Goal: Information Seeking & Learning: Find specific fact

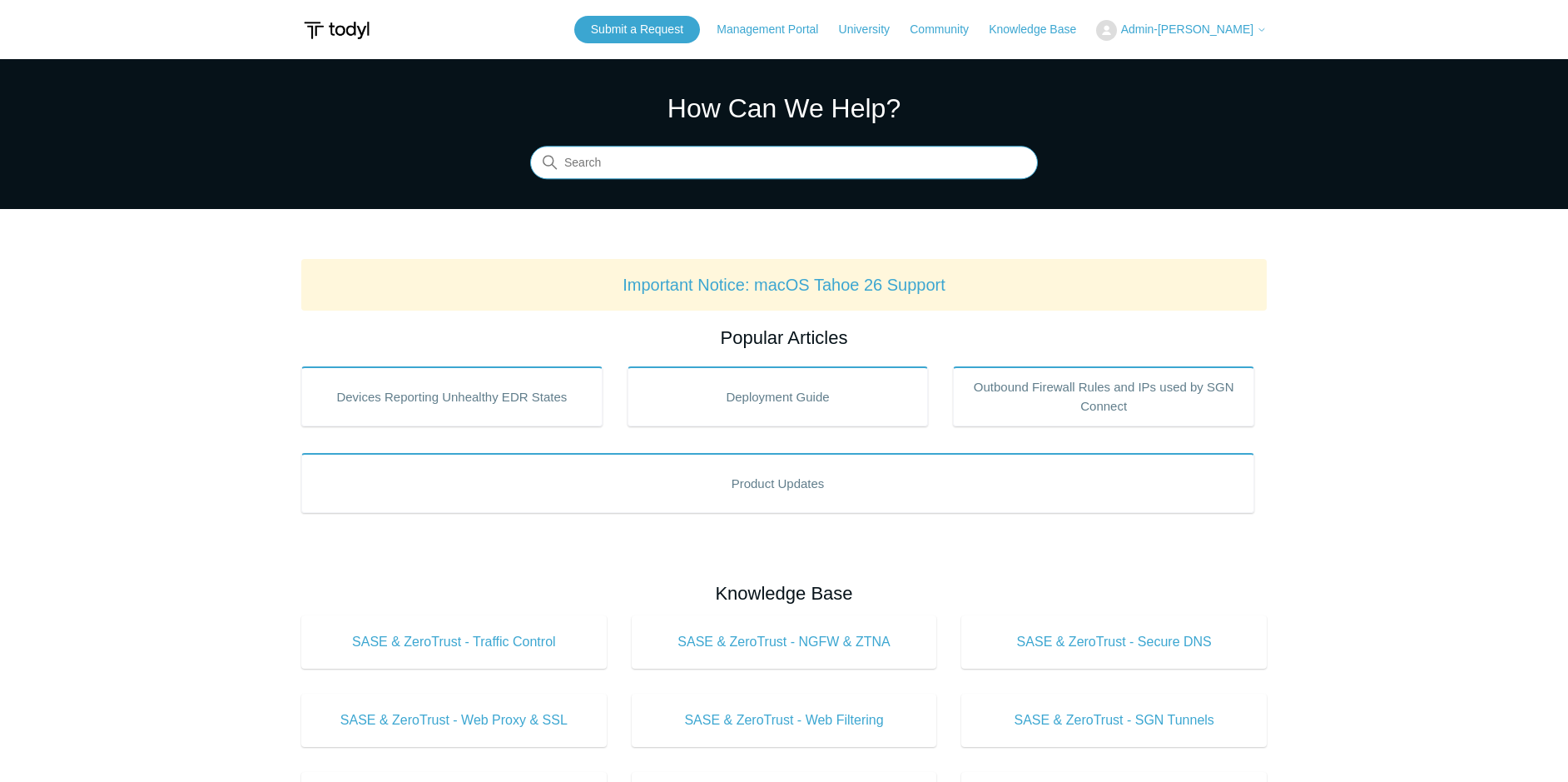
click at [879, 164] on input "Search" at bounding box center [784, 162] width 508 height 33
type input "c"
type input "datacentre ip addresses"
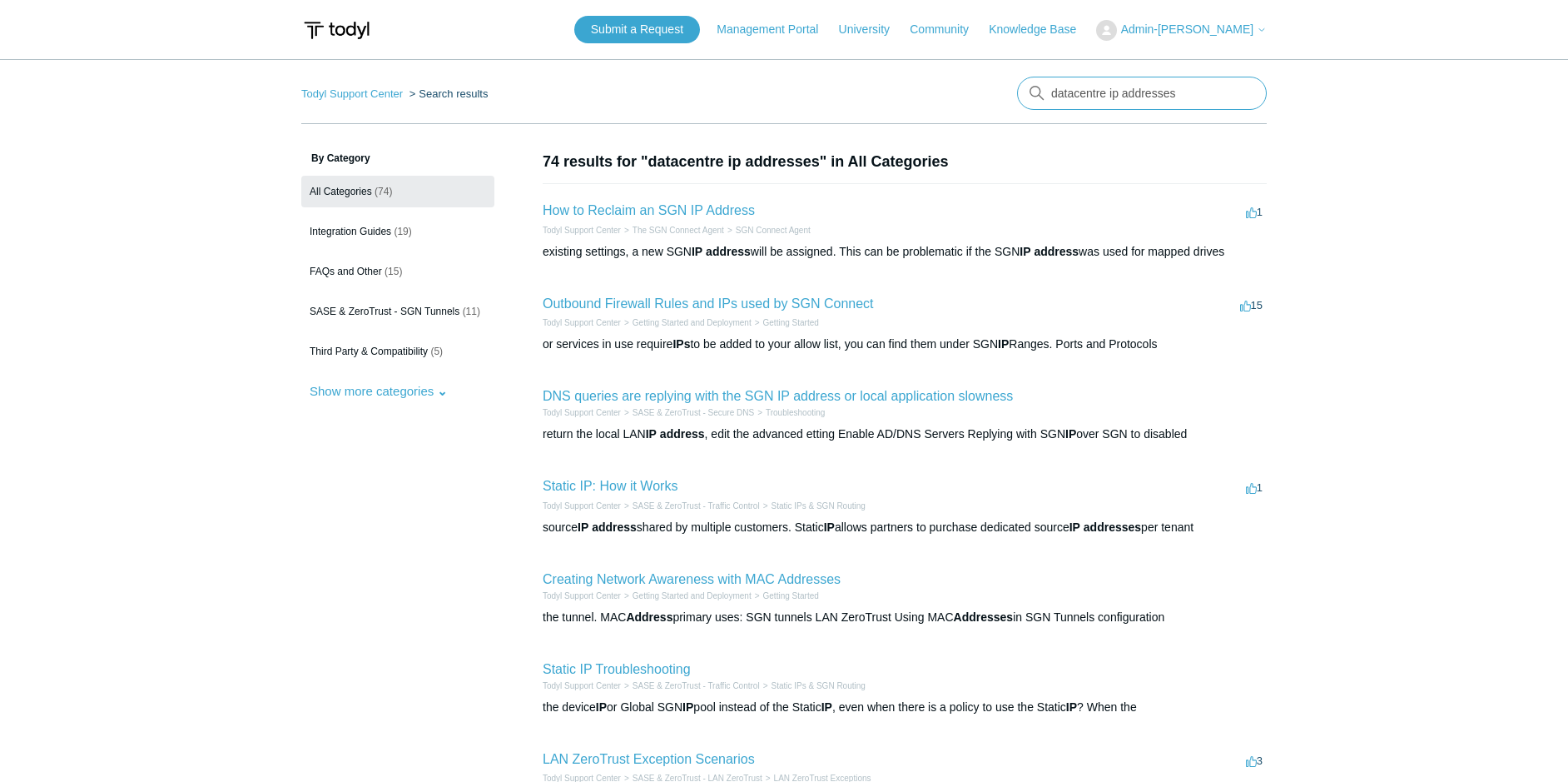
drag, startPoint x: 1177, startPoint y: 94, endPoint x: 1108, endPoint y: 94, distance: 69.0
click at [1108, 94] on input "datacentre ip addresses" at bounding box center [1142, 93] width 250 height 33
type input "datacentre cidr"
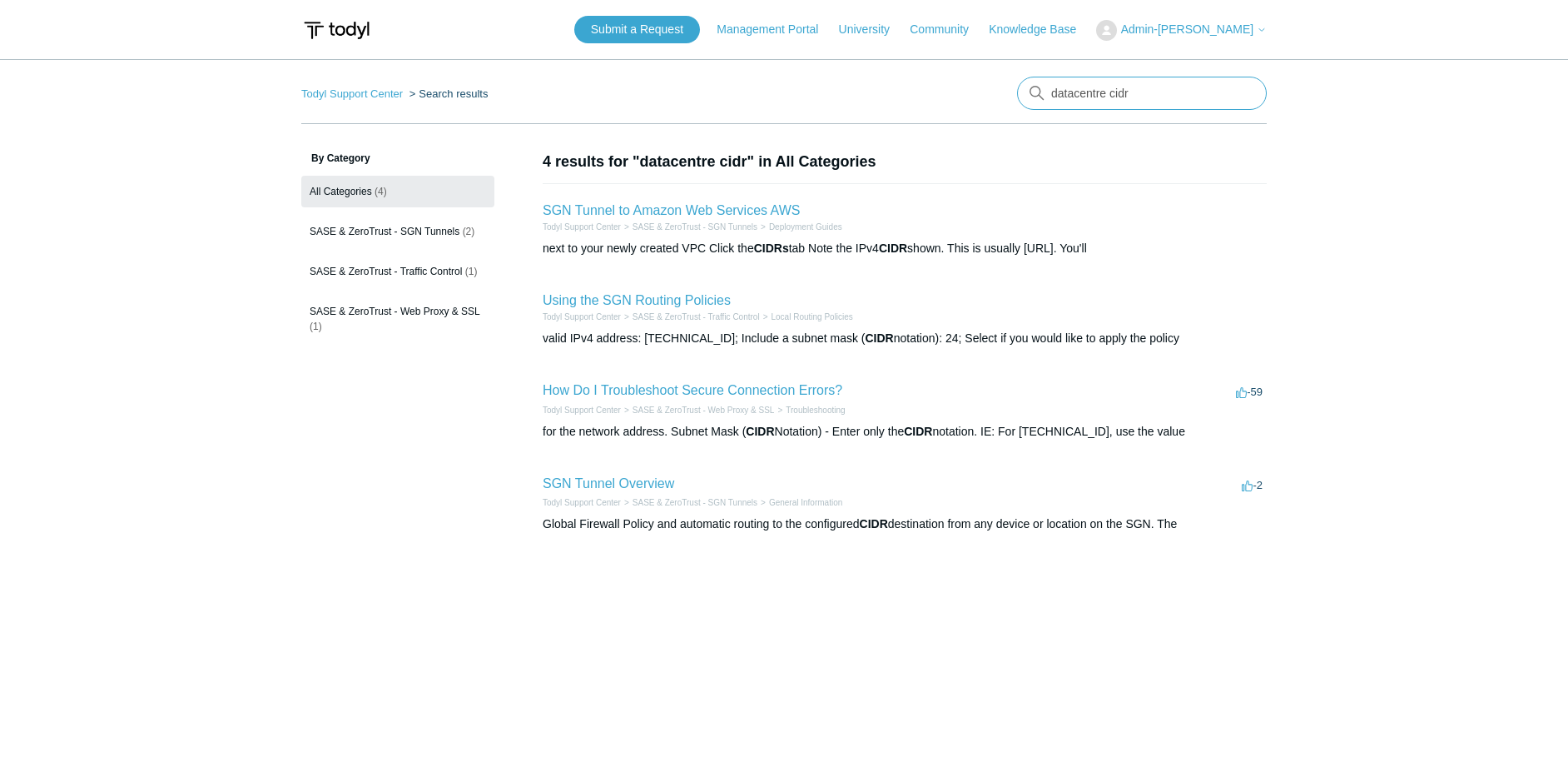
drag, startPoint x: 1188, startPoint y: 93, endPoint x: 1014, endPoint y: 79, distance: 174.6
click at [1014, 79] on nav "Todyl Support Center Search results There are no matching results in this help …" at bounding box center [784, 101] width 965 height 48
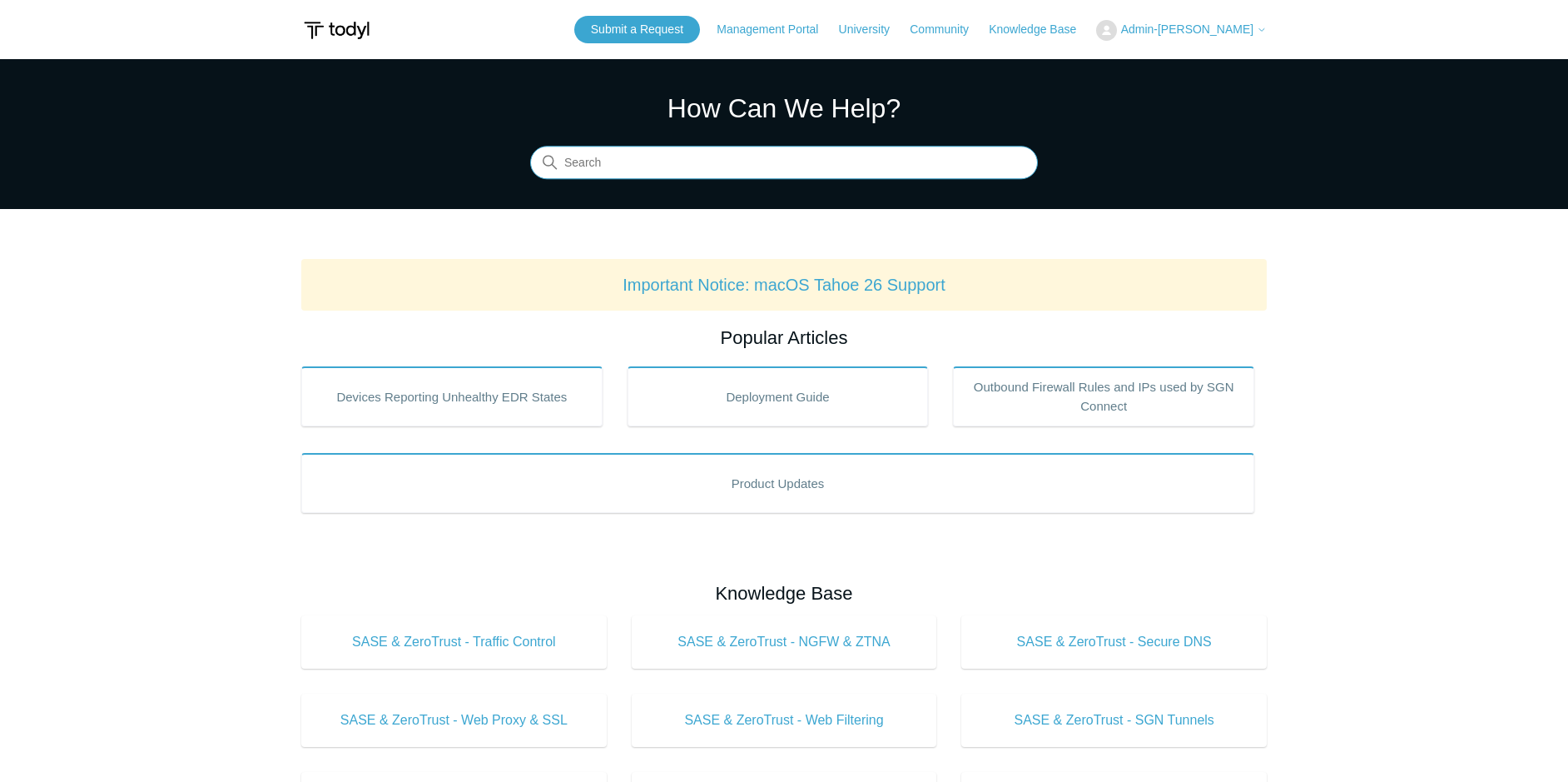
click at [740, 163] on input "Search" at bounding box center [784, 162] width 508 height 33
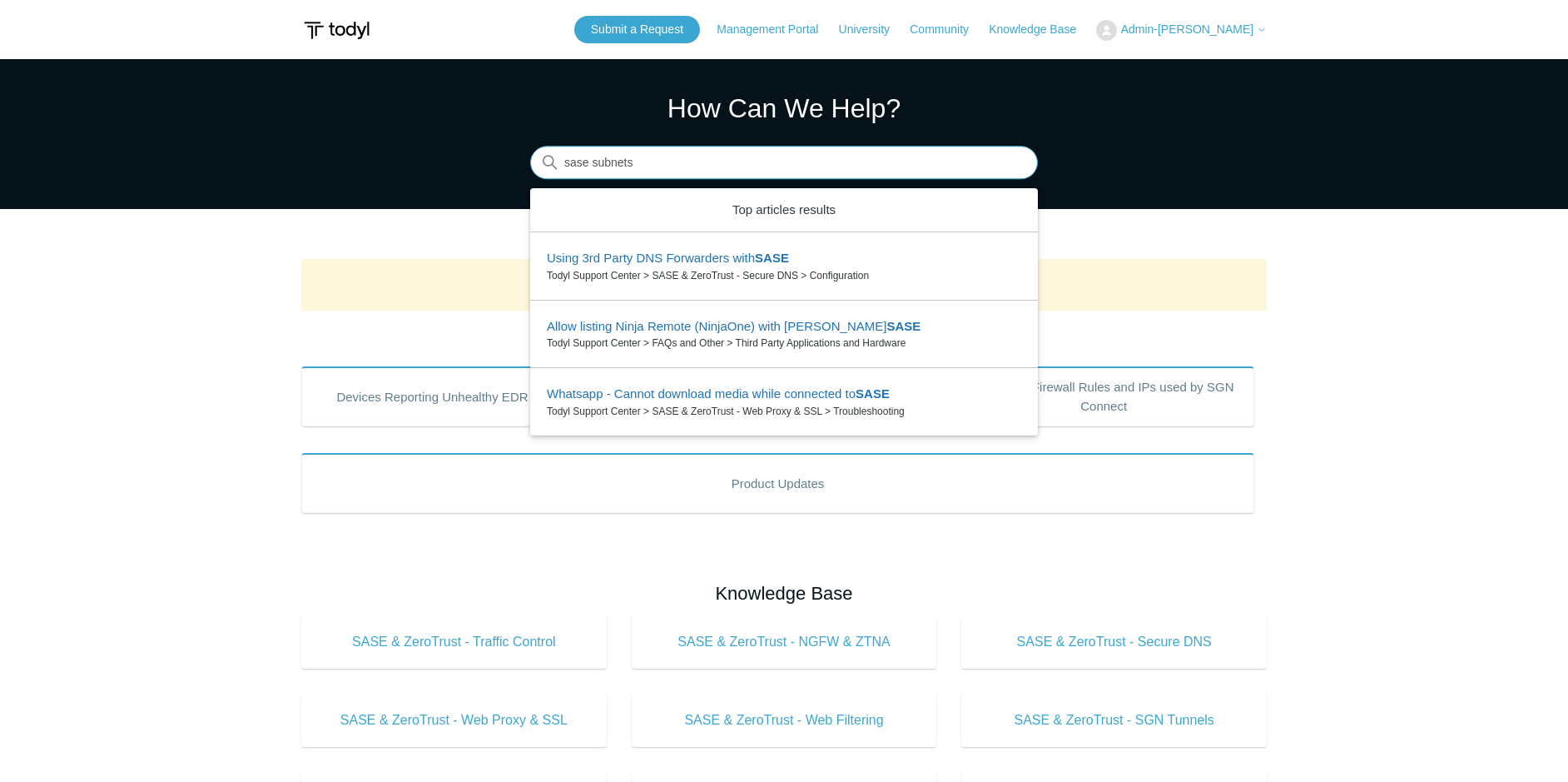
type input "sase subnets"
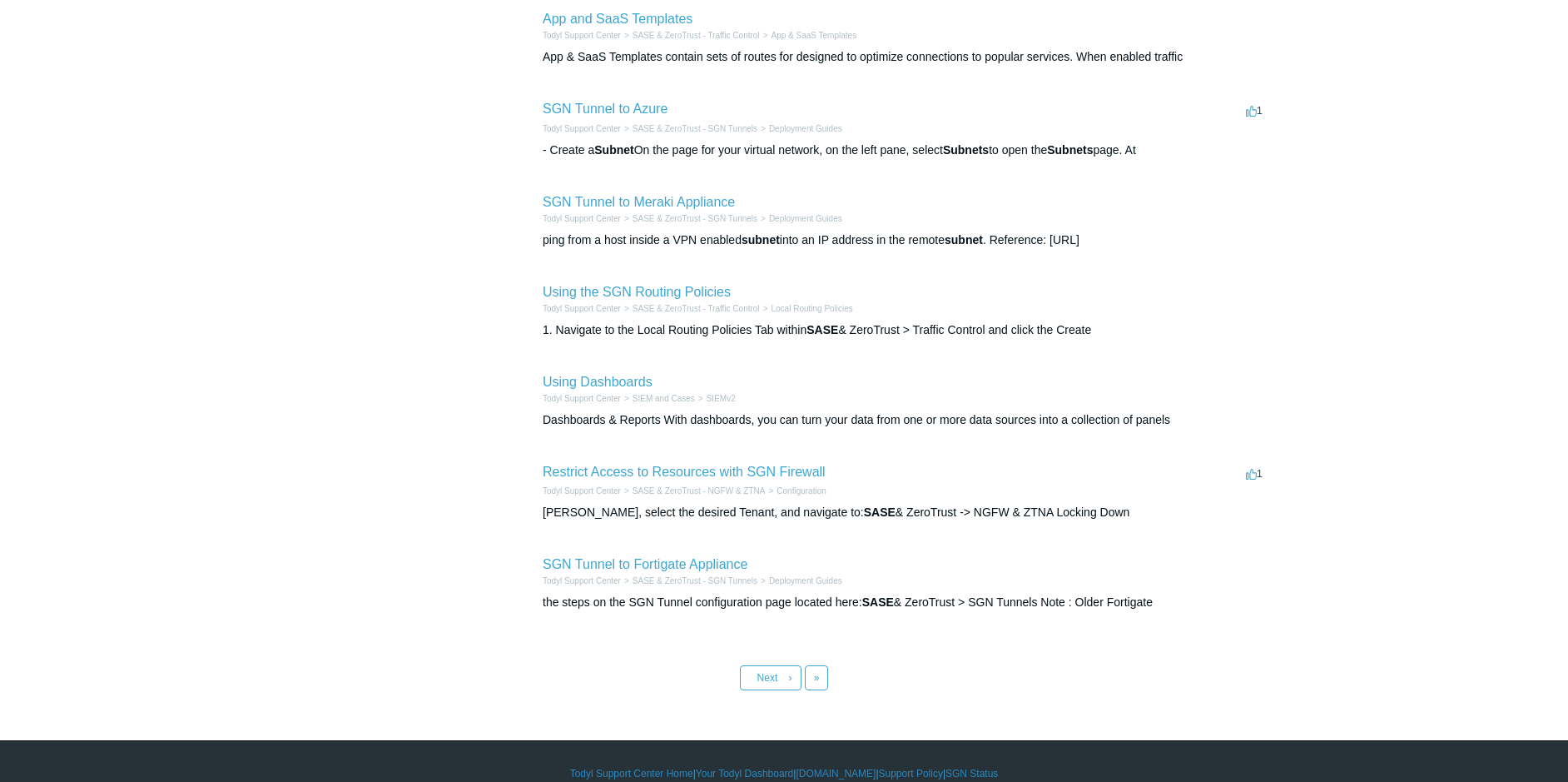
scroll to position [485, 0]
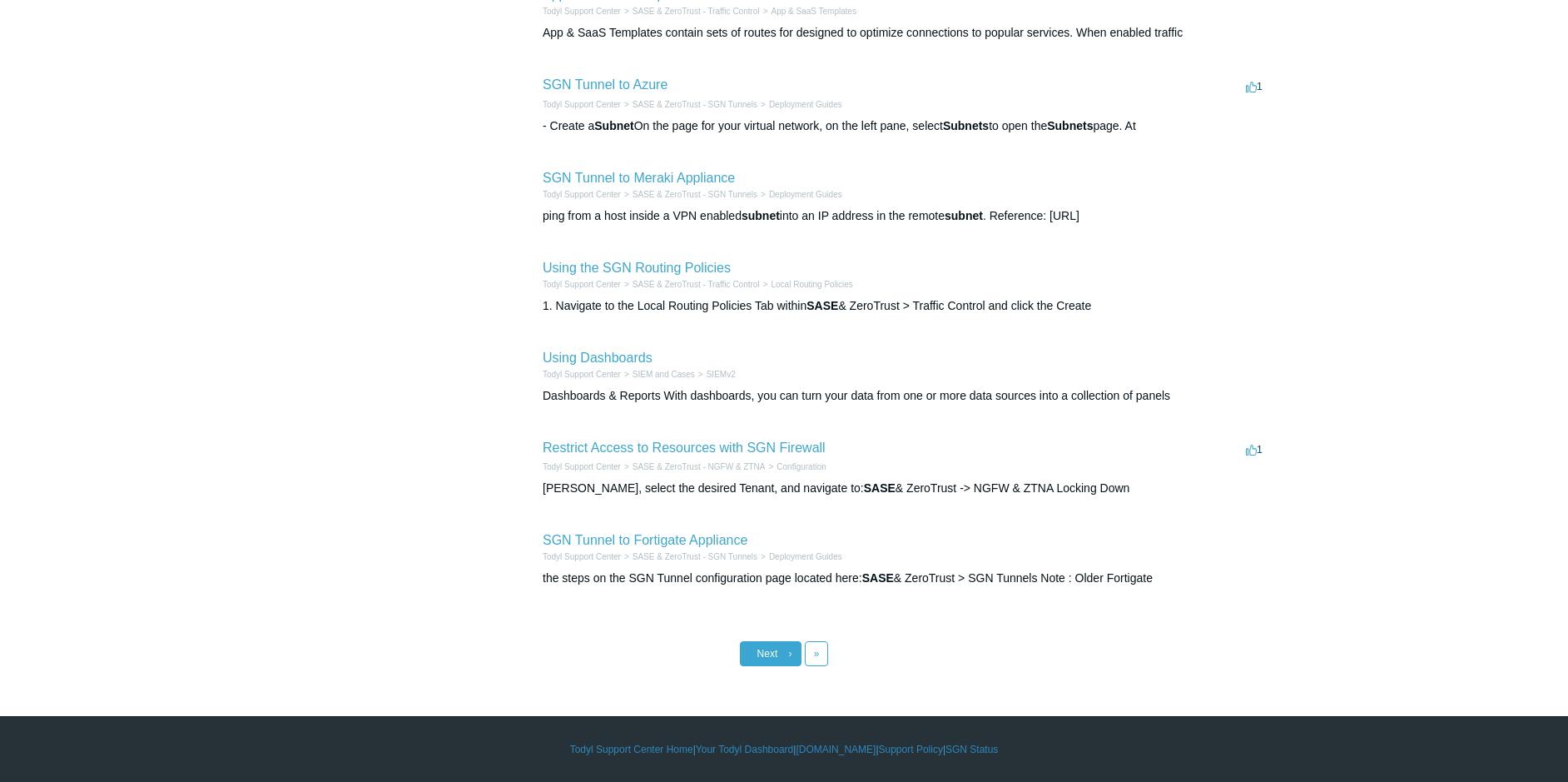
click at [760, 663] on link "Next ›" at bounding box center [771, 652] width 62 height 25
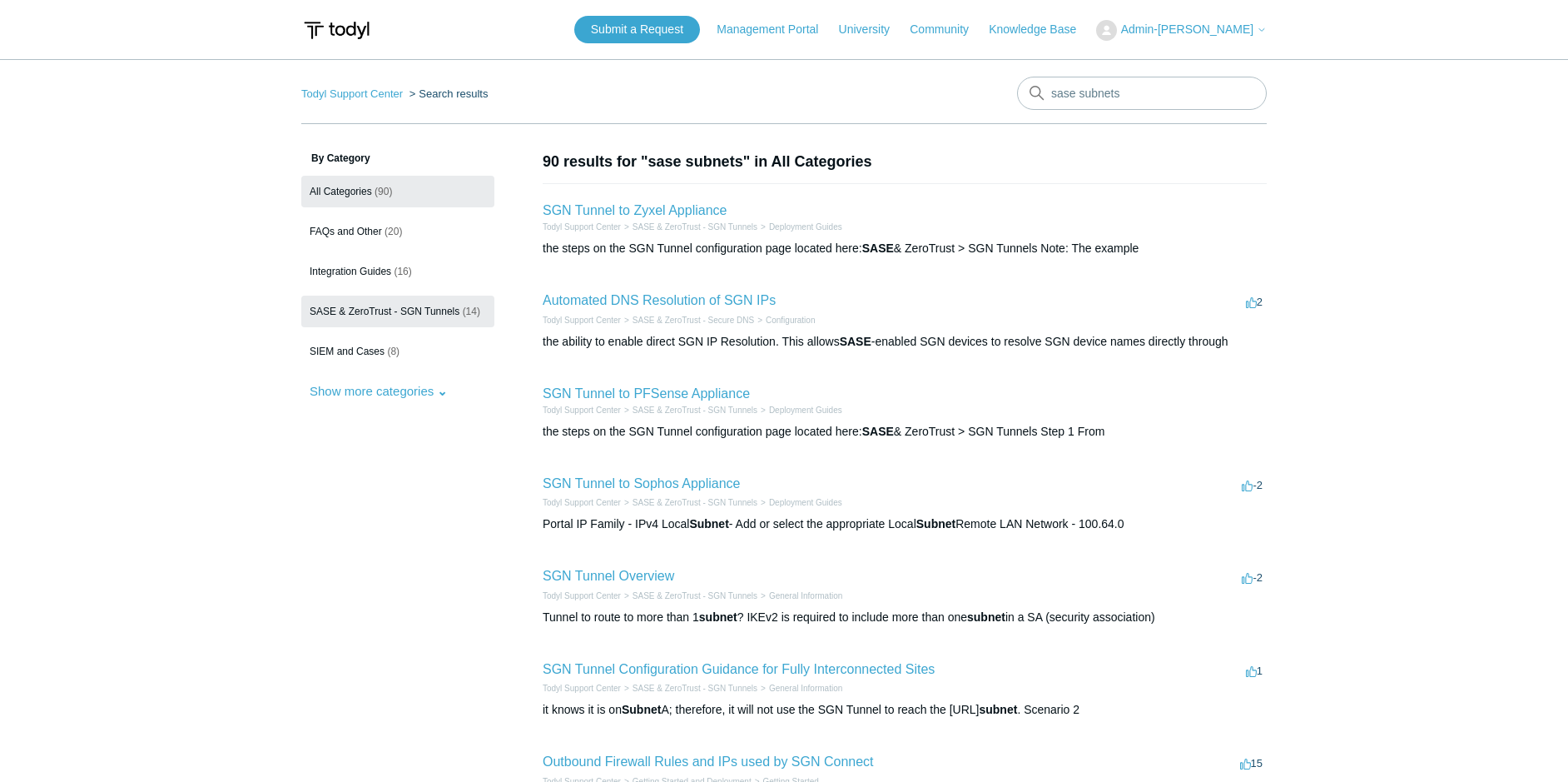
click at [373, 303] on link "SASE & ZeroTrust - SGN Tunnels (14)" at bounding box center [398, 312] width 193 height 32
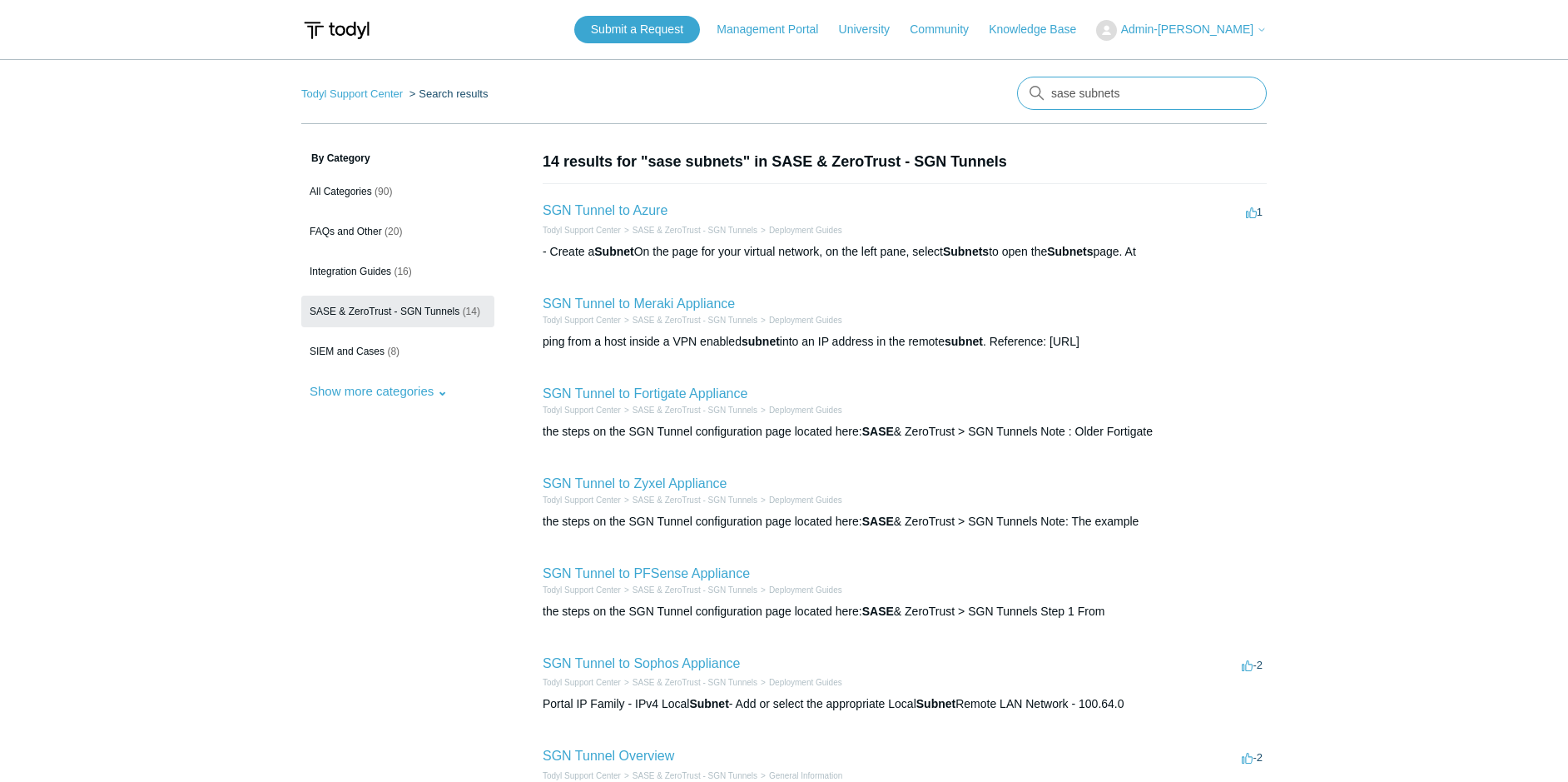
drag, startPoint x: 1131, startPoint y: 94, endPoint x: 1026, endPoint y: 89, distance: 105.1
click at [1026, 89] on input "sase subnets" at bounding box center [1142, 93] width 250 height 33
type input "public ip"
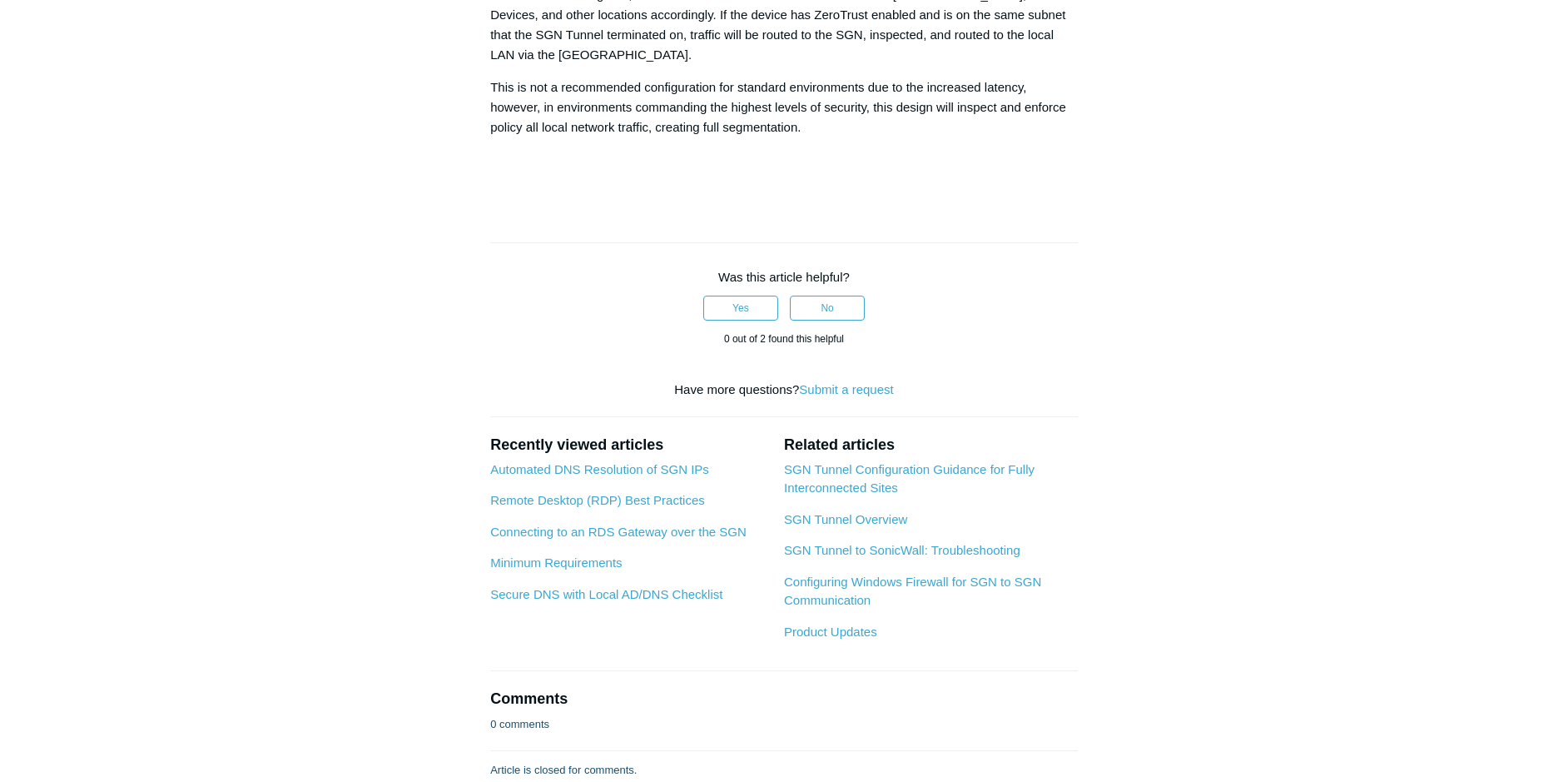
scroll to position [1808, 0]
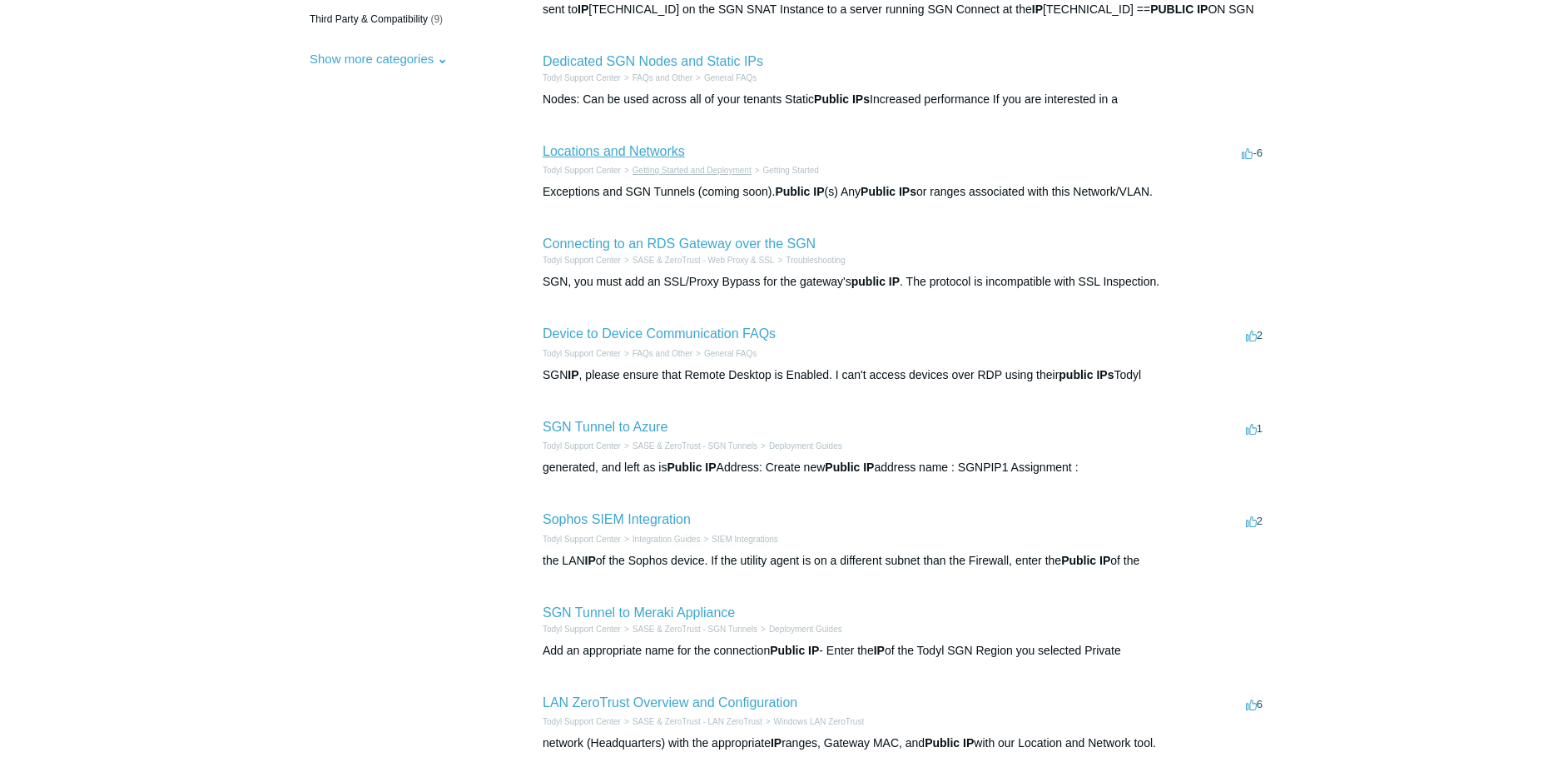
scroll to position [333, 0]
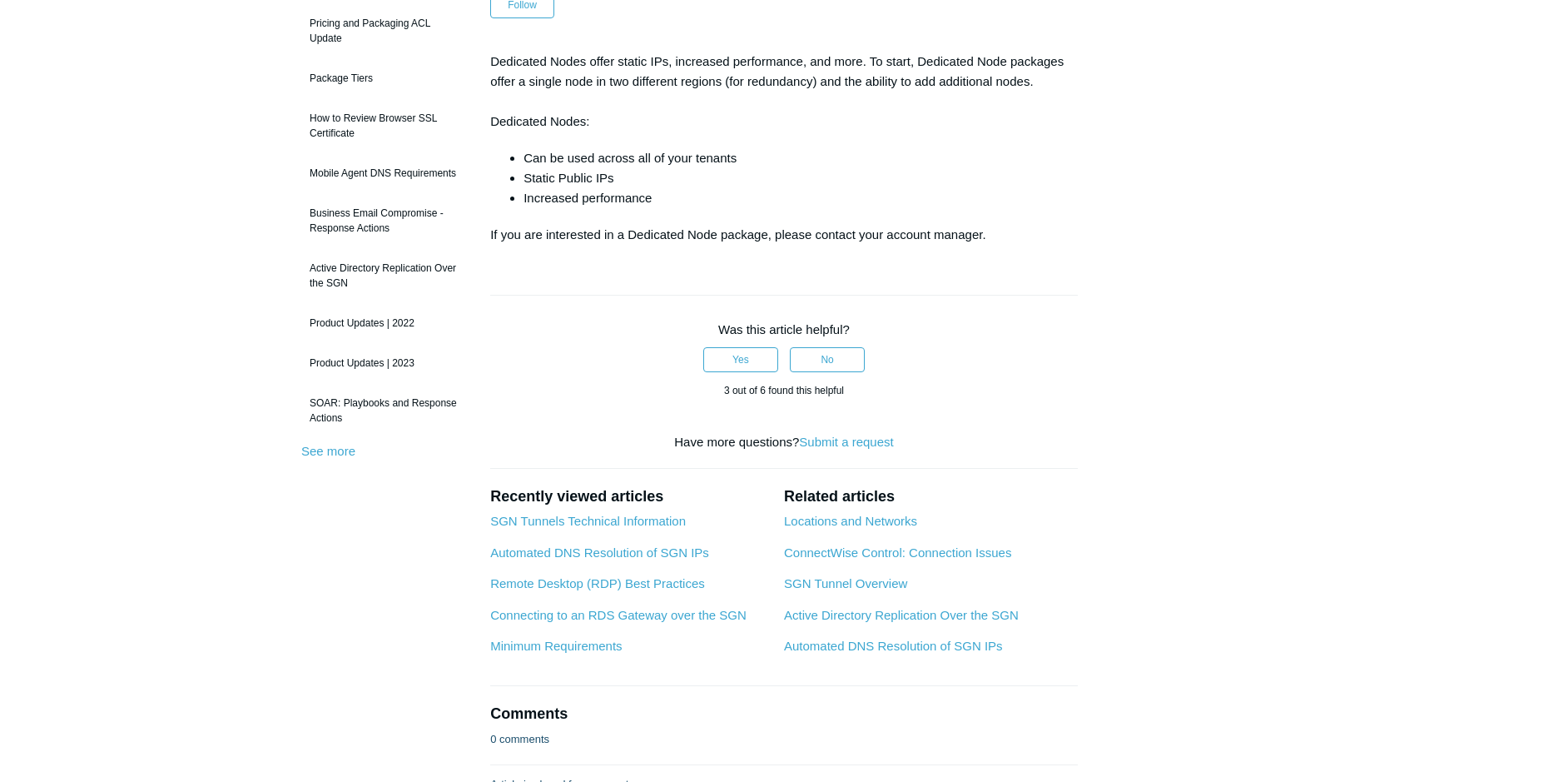
scroll to position [333, 0]
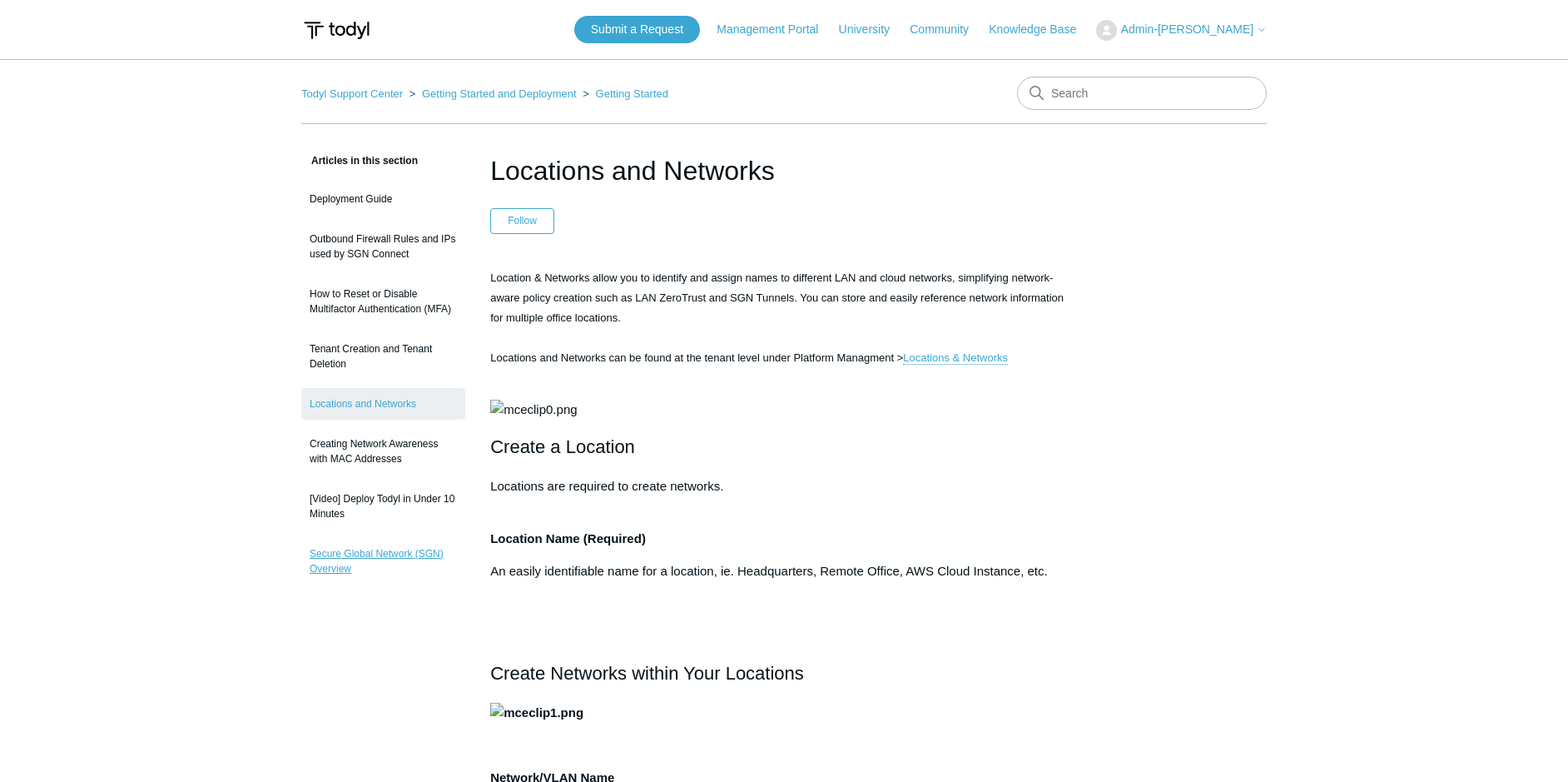
click at [378, 549] on link "Secure Global Network (SGN) Overview" at bounding box center [384, 561] width 164 height 47
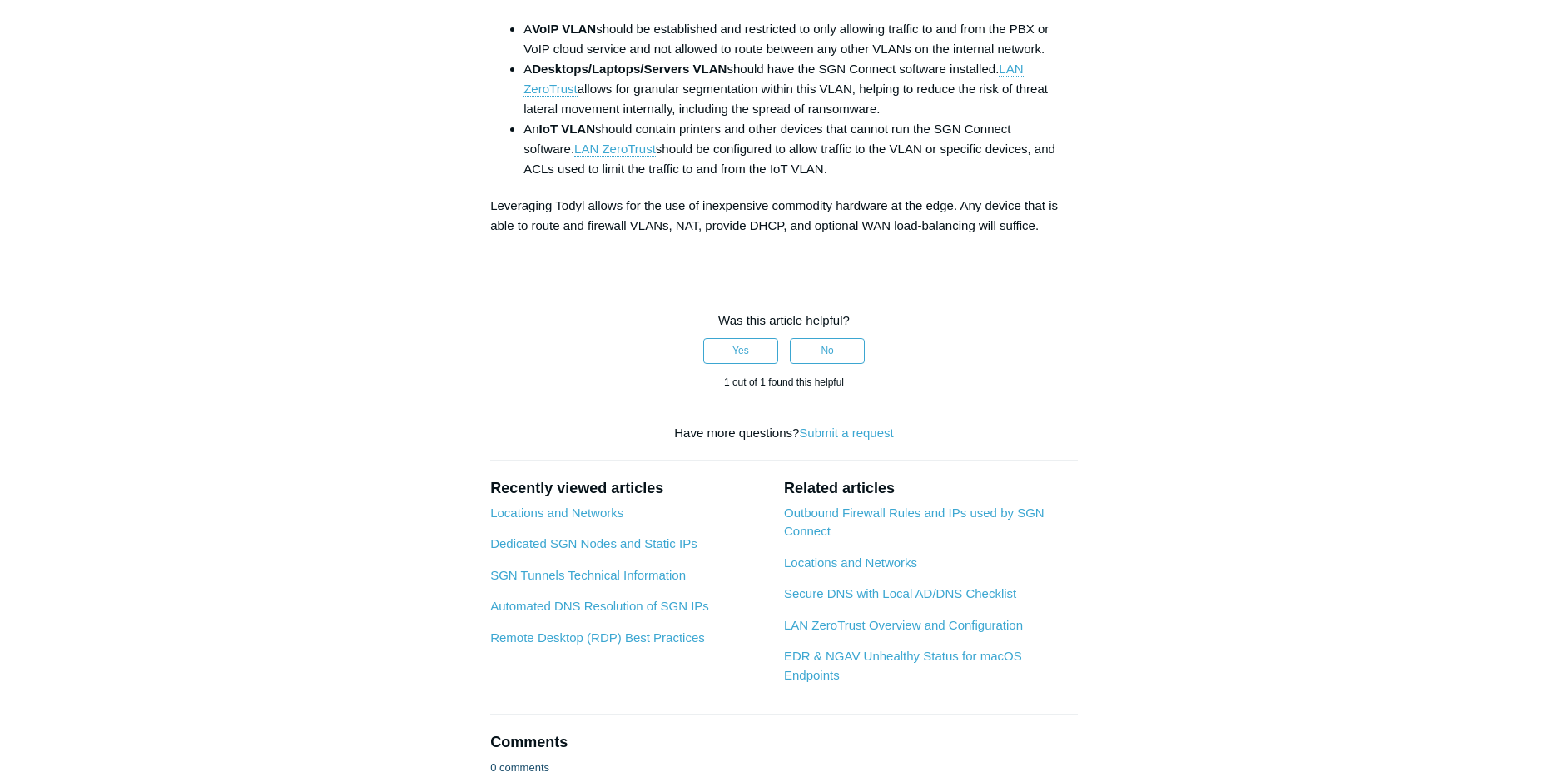
scroll to position [999, 0]
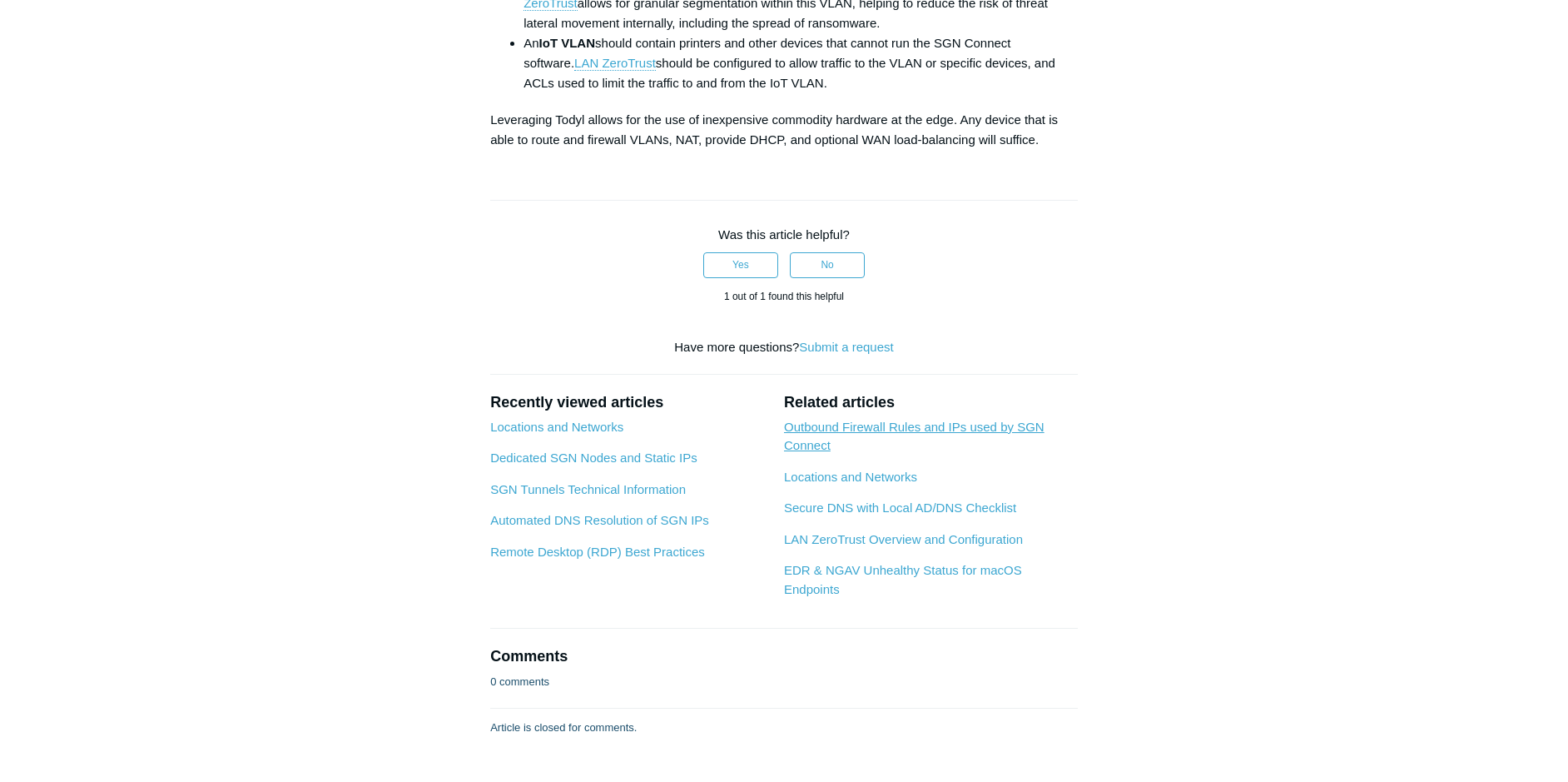
click at [838, 428] on link "Outbound Firewall Rules and IPs used by SGN Connect" at bounding box center [915, 435] width 261 height 33
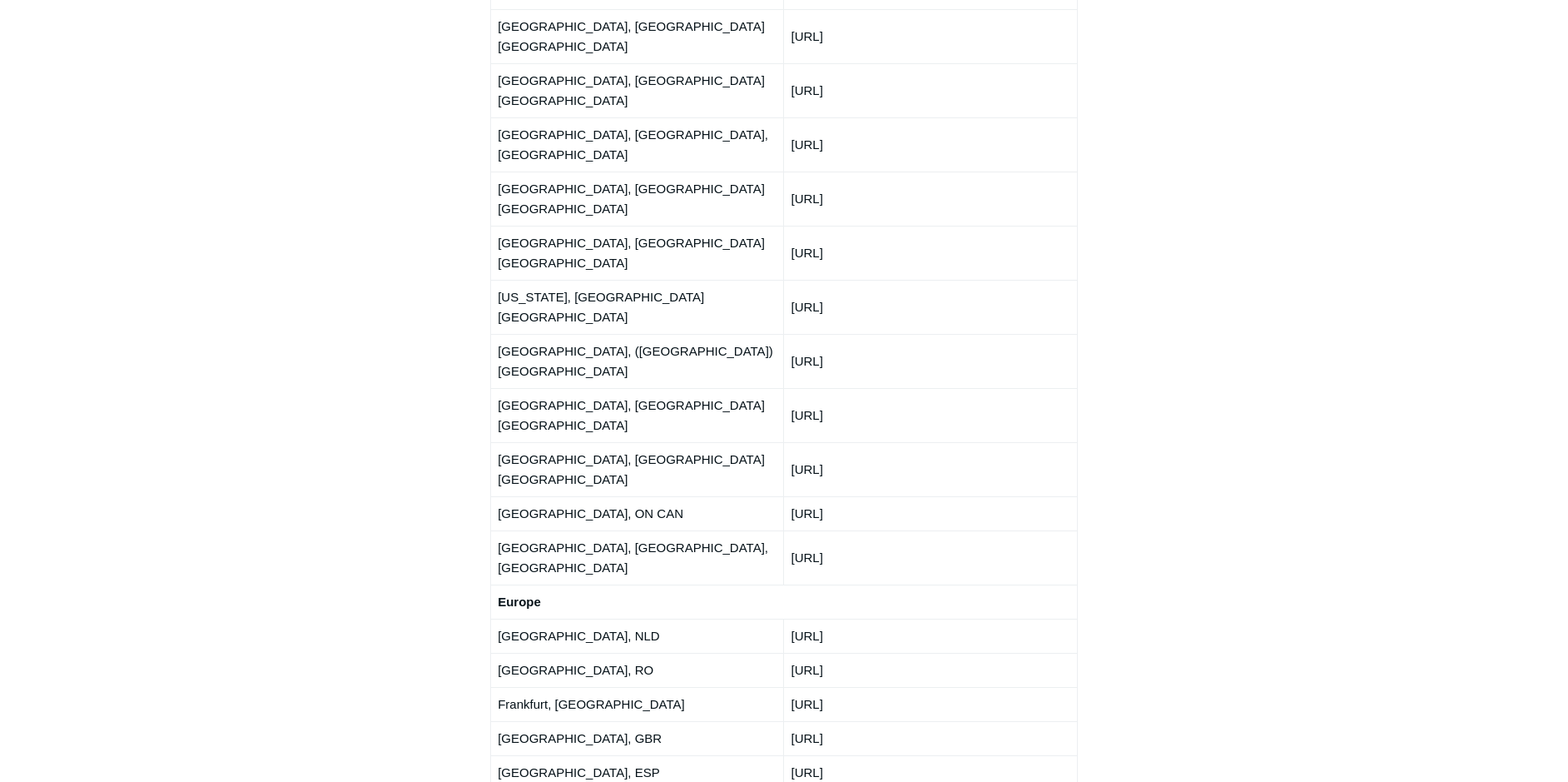
scroll to position [2331, 0]
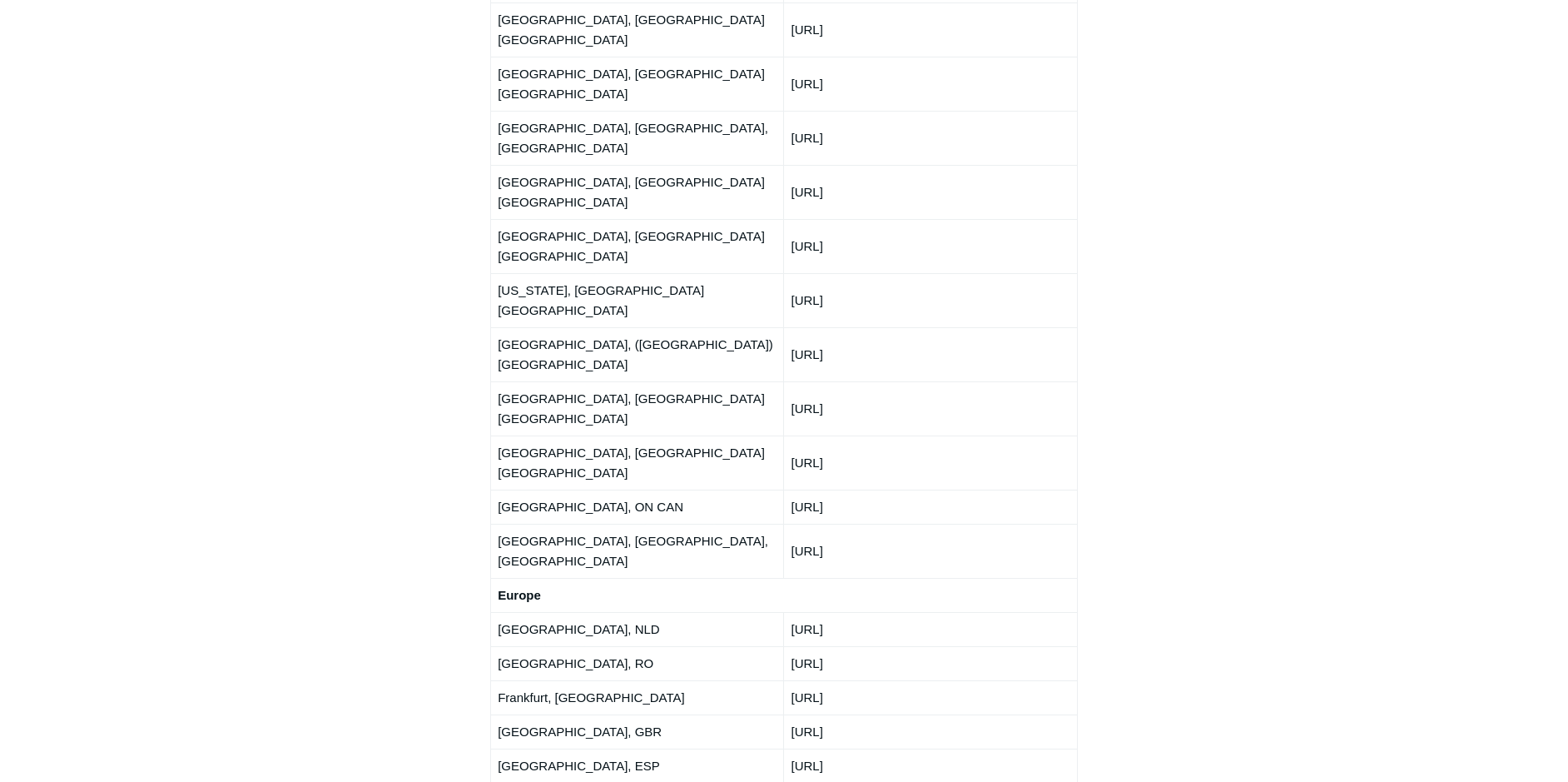
drag, startPoint x: 886, startPoint y: 415, endPoint x: 794, endPoint y: 415, distance: 92.0
click at [794, 714] on td "212.11.95.0/24" at bounding box center [930, 731] width 293 height 34
copy td "[URL]"
drag, startPoint x: 886, startPoint y: 307, endPoint x: 789, endPoint y: 317, distance: 97.5
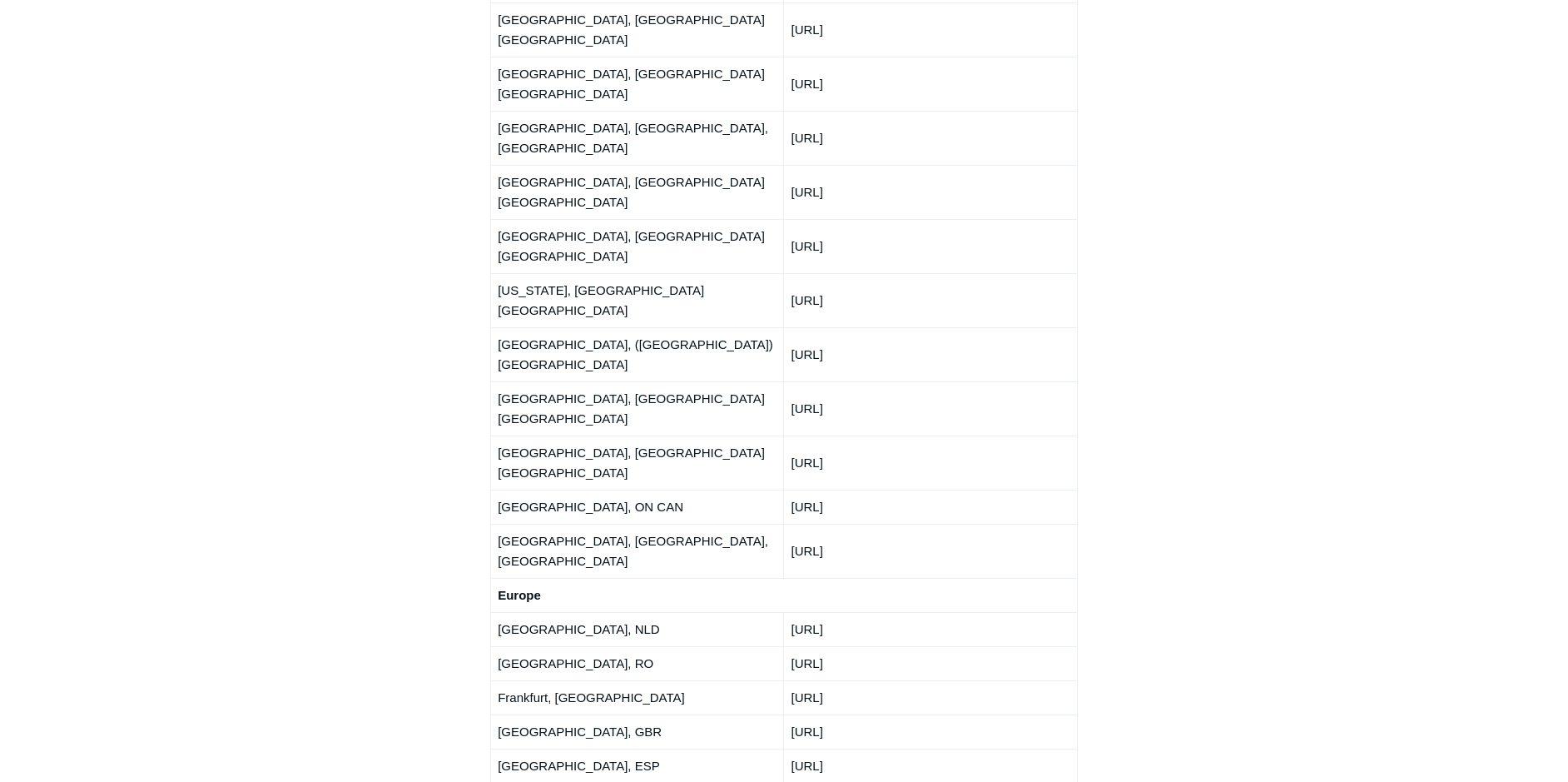
click at [789, 612] on td "[URL]" at bounding box center [930, 629] width 293 height 34
copy td "[URL]"
click at [1213, 169] on div "Articles in this section Deployment Guide Outbound Firewall Rules and IPs used …" at bounding box center [784, 17] width 965 height 4395
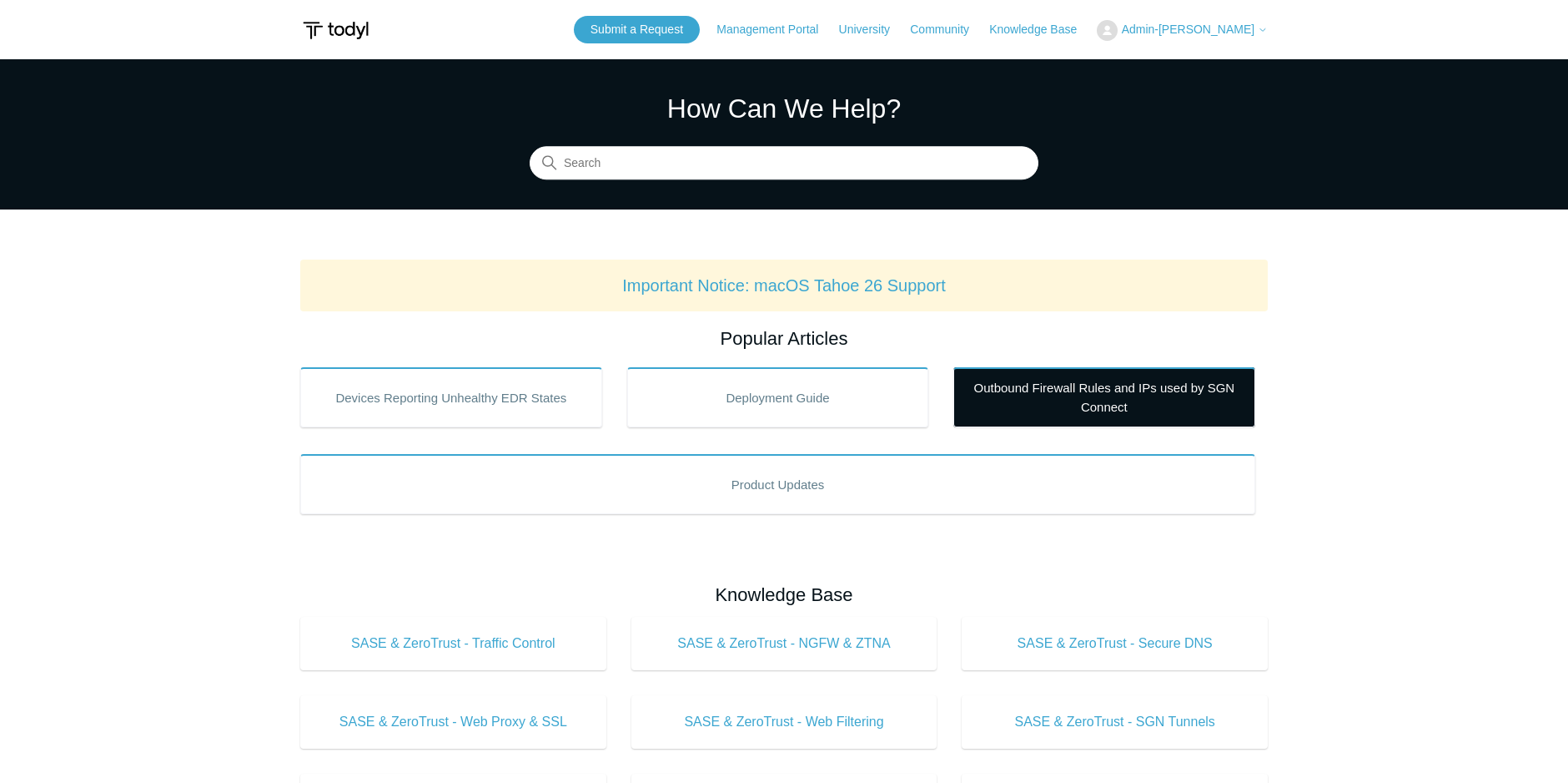
click at [1122, 384] on link "Outbound Firewall Rules and IPs used by SGN Connect" at bounding box center [1104, 397] width 302 height 60
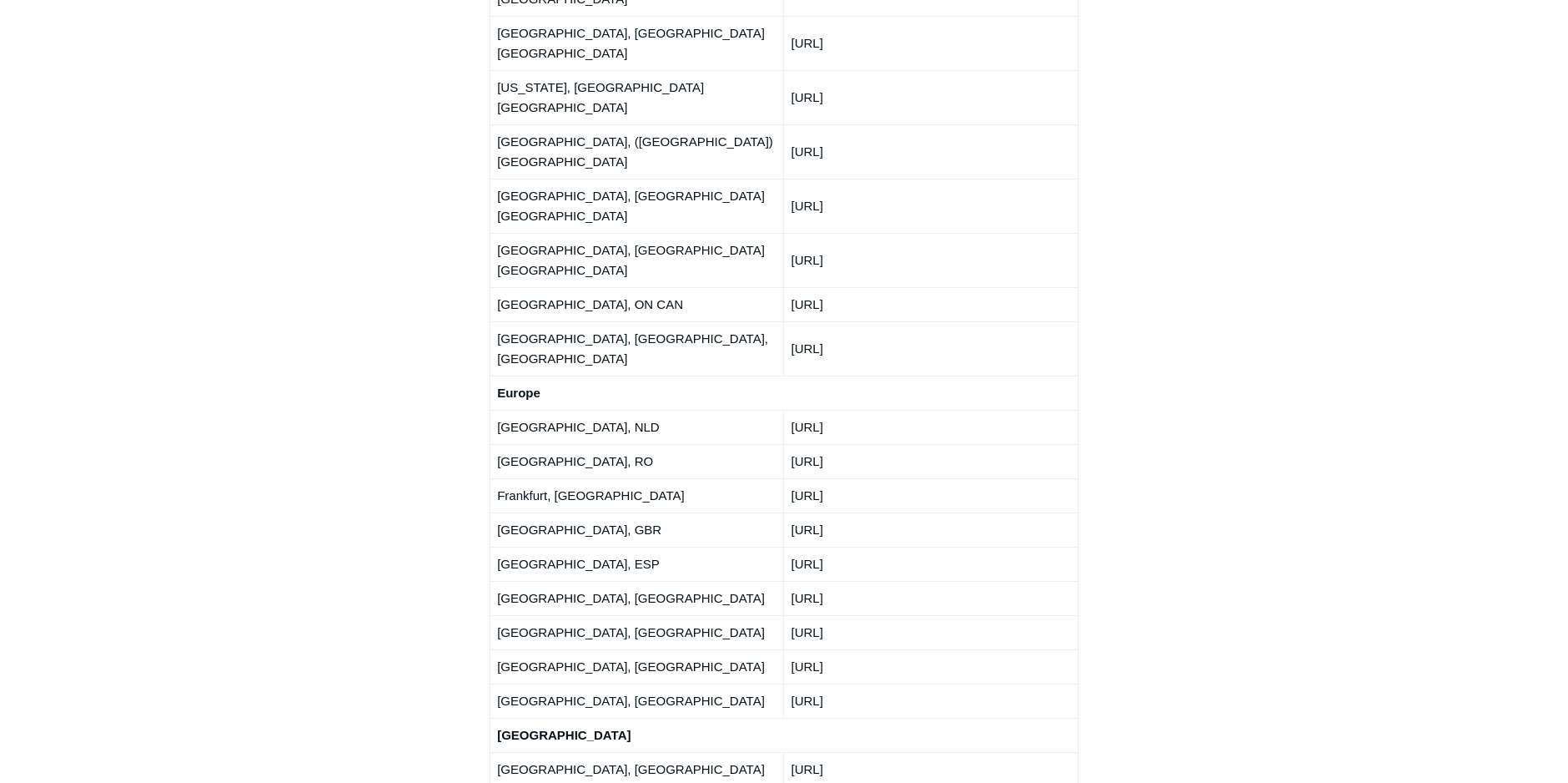
scroll to position [2504, 0]
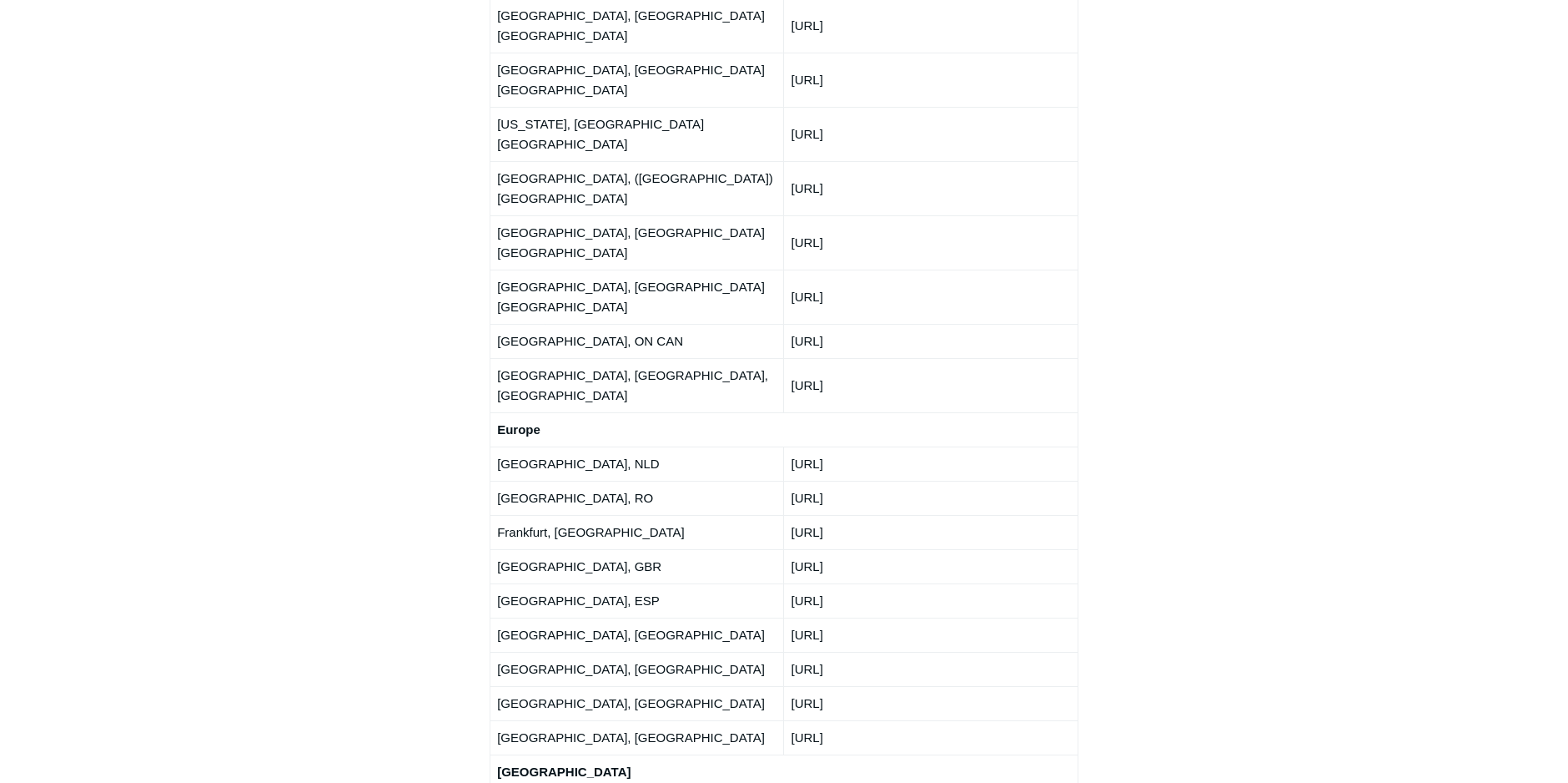
drag, startPoint x: 897, startPoint y: 387, endPoint x: 793, endPoint y: 391, distance: 104.1
click at [793, 686] on td "[URL]" at bounding box center [931, 703] width 293 height 34
copy td "[URL]"
drag, startPoint x: 881, startPoint y: 247, endPoint x: 784, endPoint y: 247, distance: 97.0
click at [784, 549] on td "[URL]" at bounding box center [931, 566] width 293 height 34
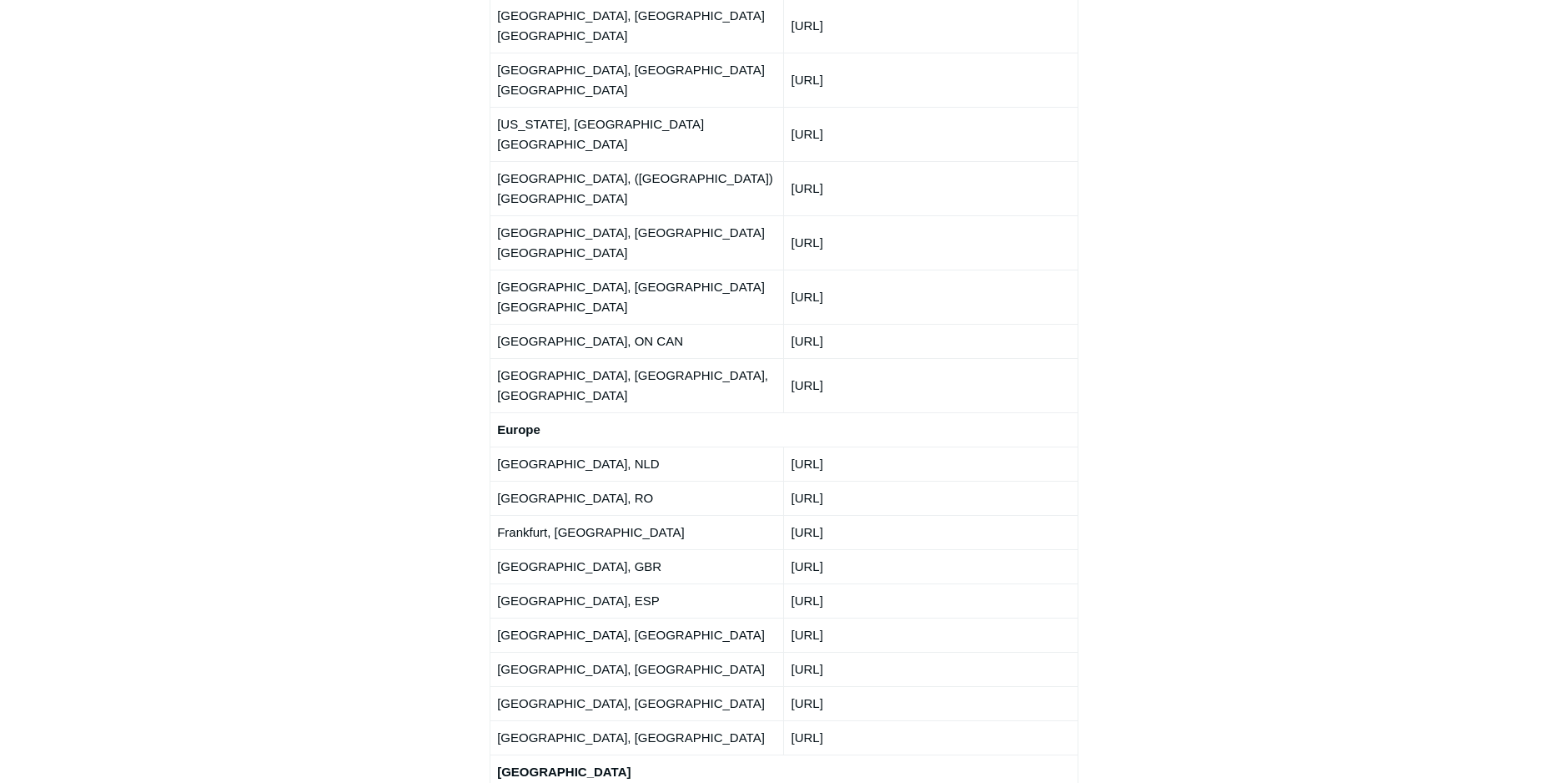
copy td "[URL]"
drag, startPoint x: 875, startPoint y: 144, endPoint x: 794, endPoint y: 154, distance: 81.6
click at [794, 446] on td "[URL]" at bounding box center [931, 463] width 293 height 34
copy td "[URL]"
drag, startPoint x: 888, startPoint y: 419, endPoint x: 787, endPoint y: 421, distance: 101.0
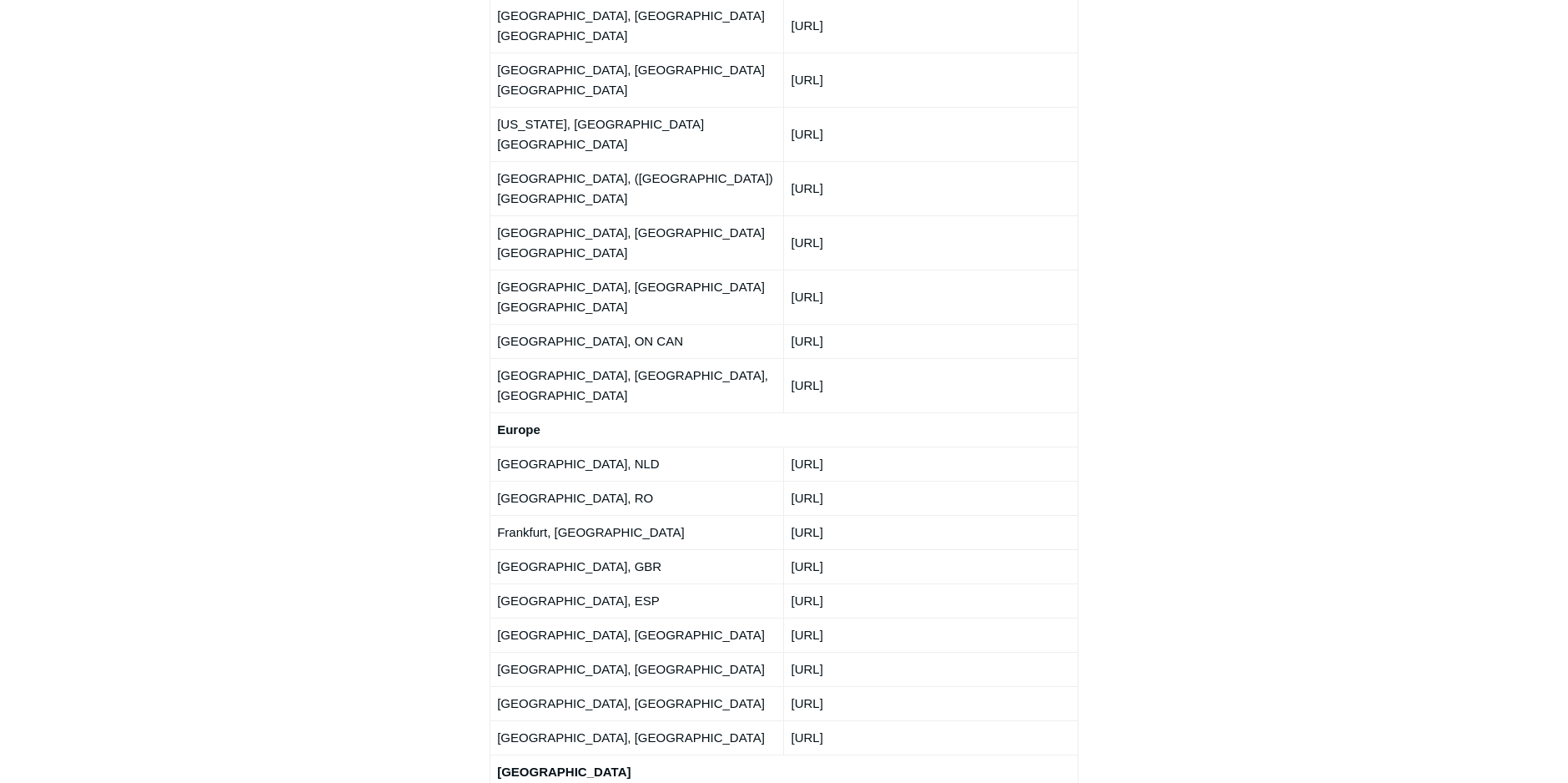
click at [787, 720] on td "[URL]" at bounding box center [931, 737] width 293 height 34
copy td "[URL]"
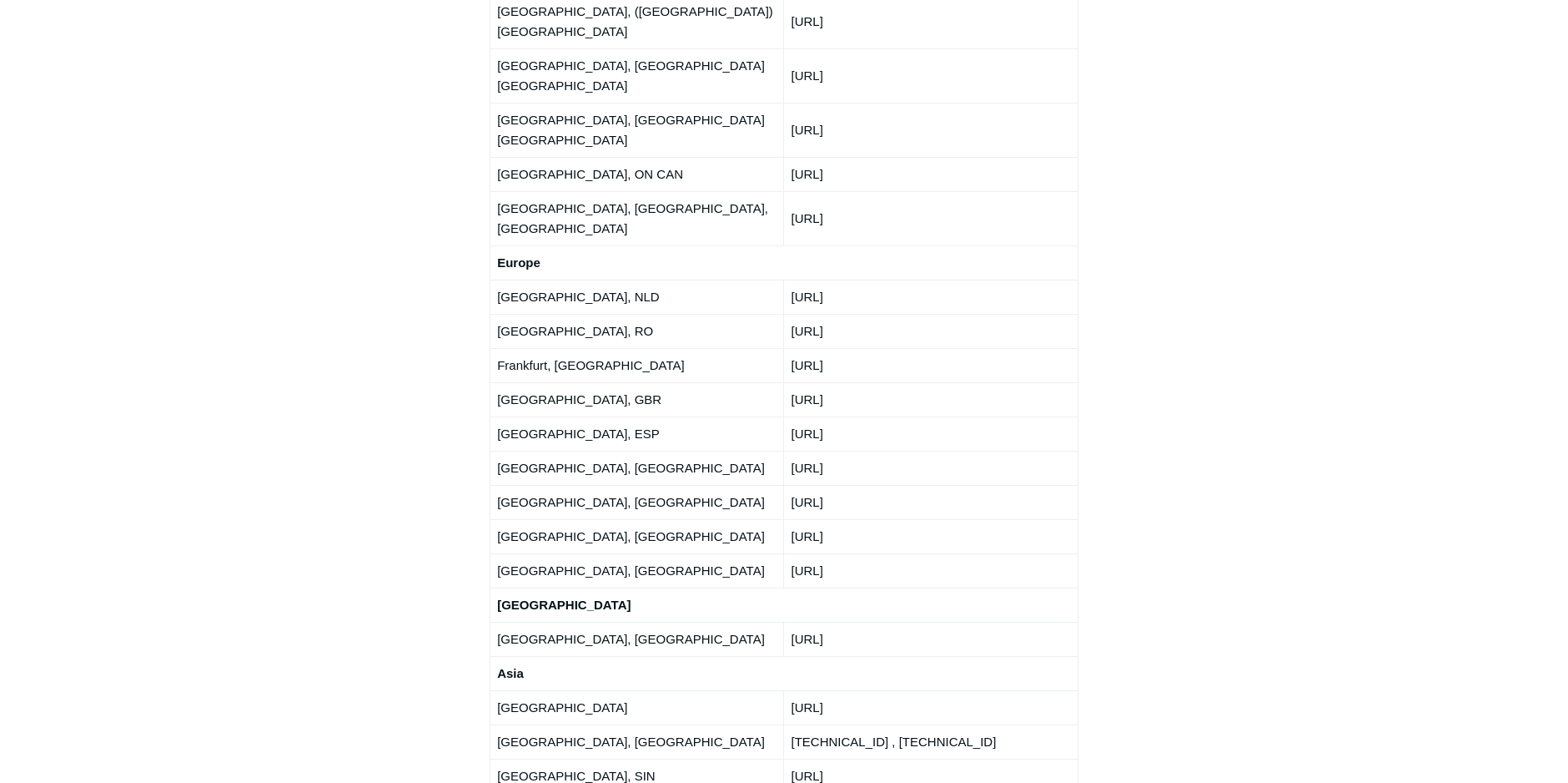
scroll to position [3004, 0]
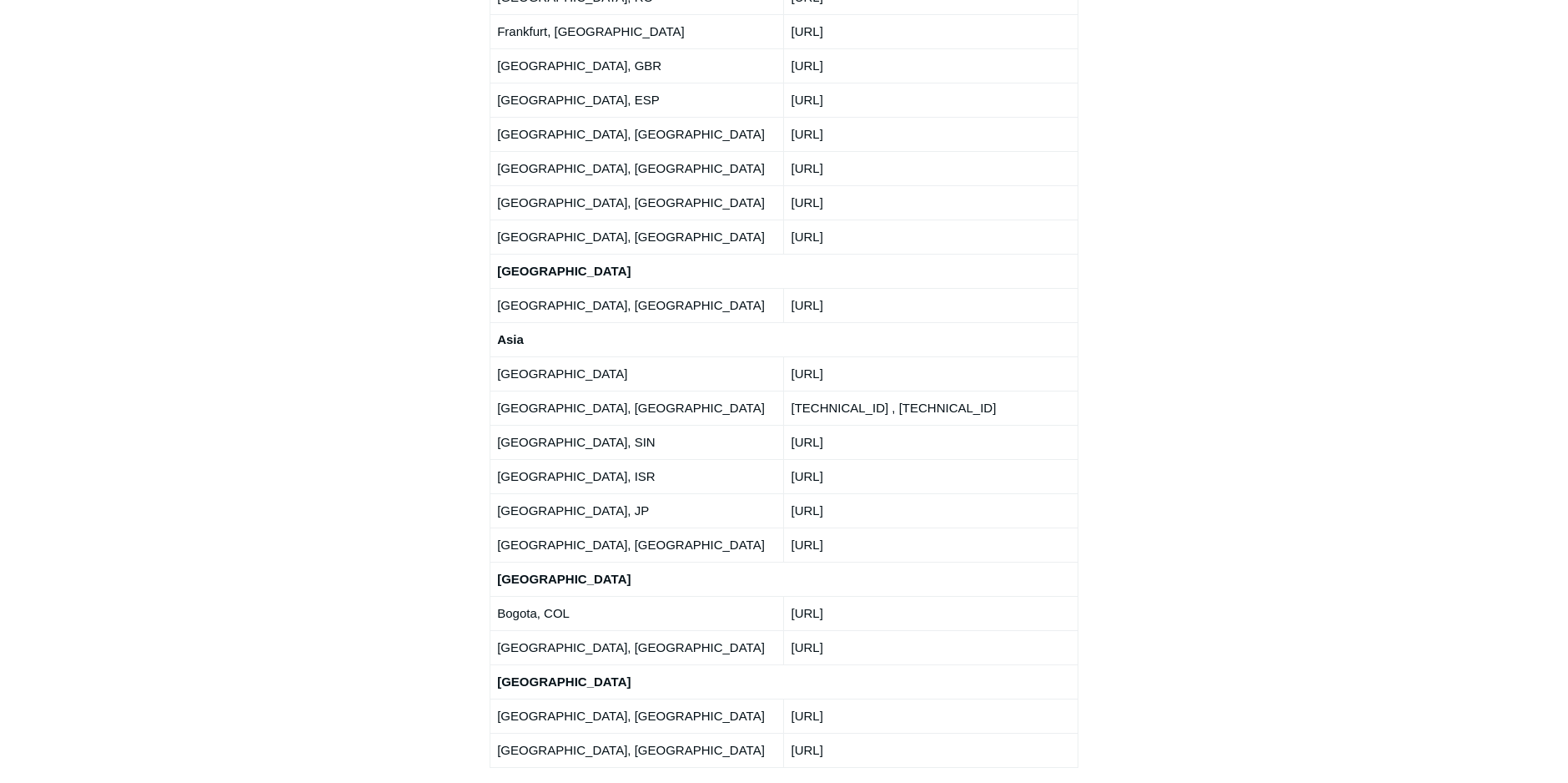
drag, startPoint x: 904, startPoint y: 434, endPoint x: 784, endPoint y: 427, distance: 120.2
click at [784, 733] on td "[URL]" at bounding box center [931, 750] width 293 height 34
copy td "[URL]"
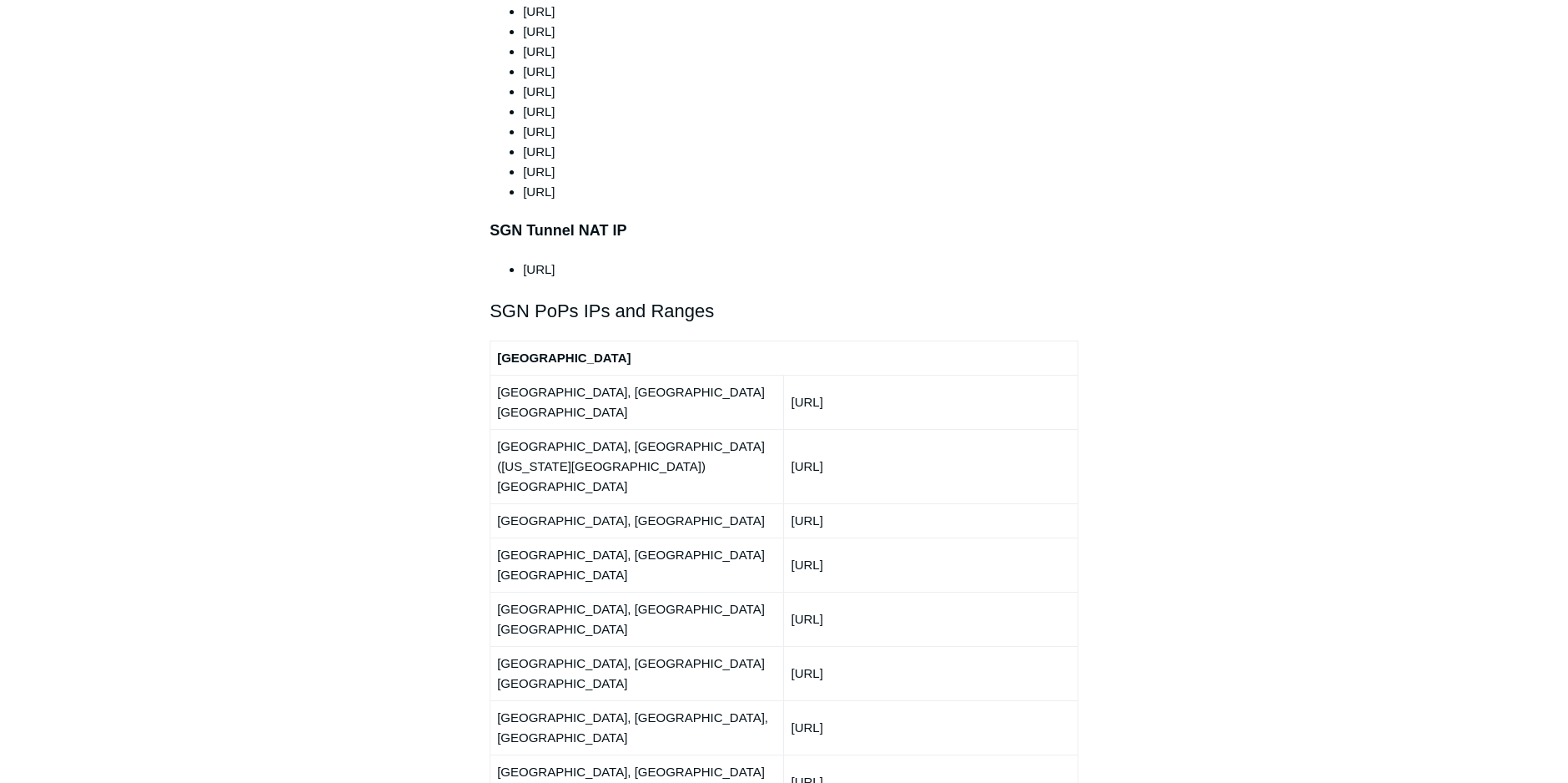
scroll to position [1753, 0]
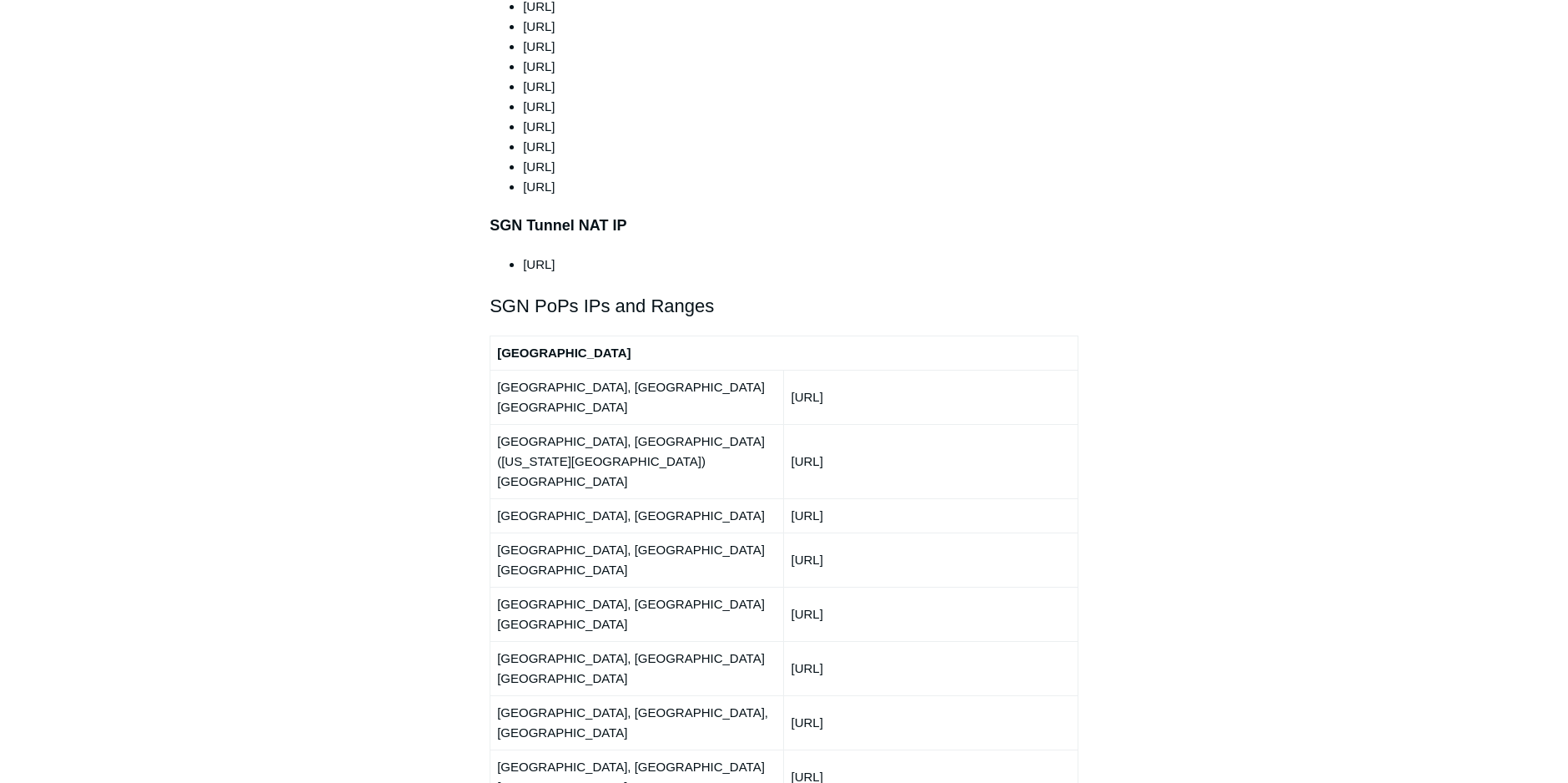
drag, startPoint x: 886, startPoint y: 349, endPoint x: 789, endPoint y: 350, distance: 97.0
click at [789, 370] on td "[URL]" at bounding box center [931, 396] width 293 height 54
copy td "[URL]"
click at [800, 424] on td "[URL]" at bounding box center [931, 461] width 293 height 74
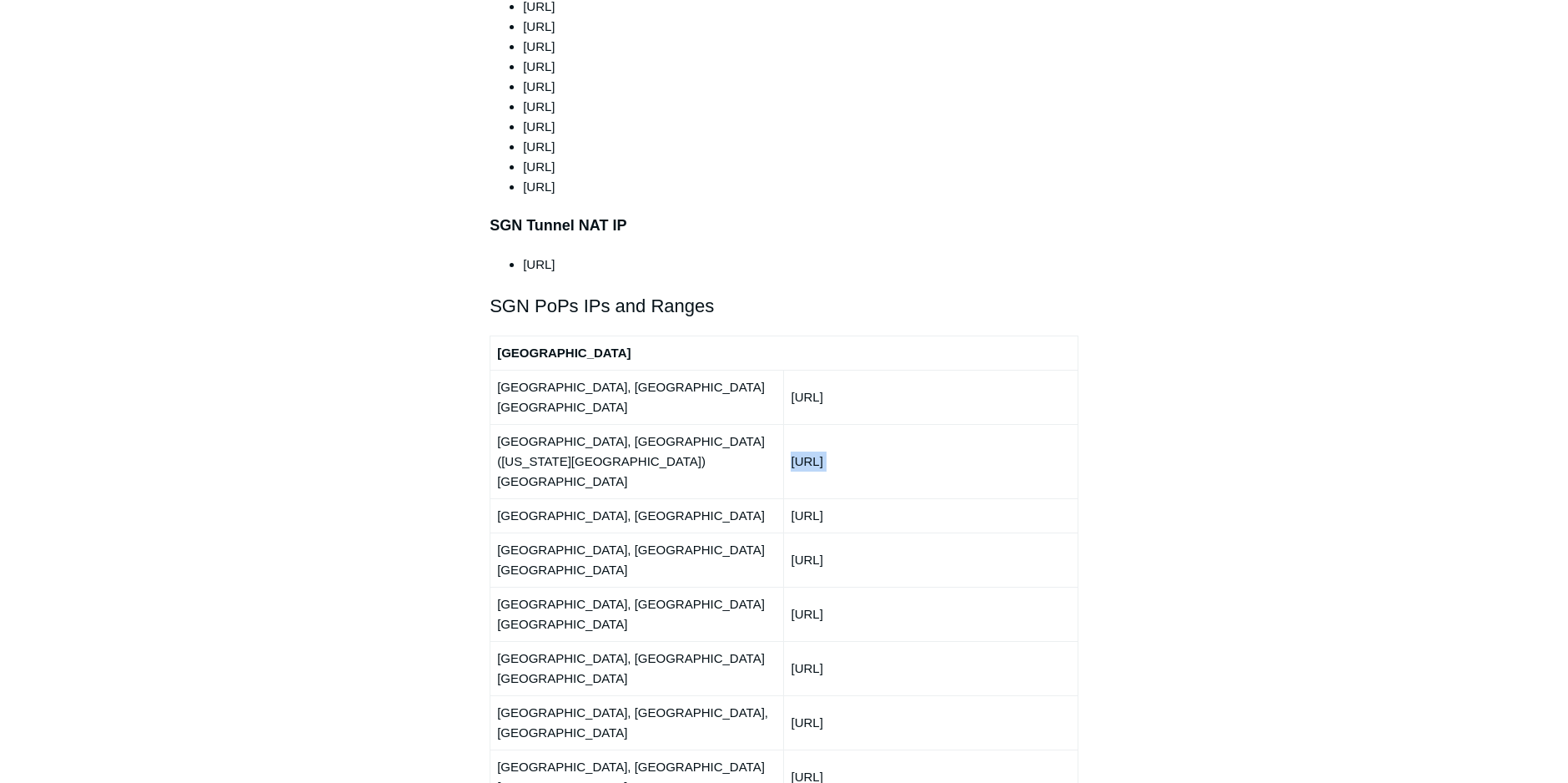
click at [800, 424] on td "[URL]" at bounding box center [931, 461] width 293 height 74
copy tbody "[URL]"
click at [800, 498] on td "[URL]" at bounding box center [931, 515] width 293 height 34
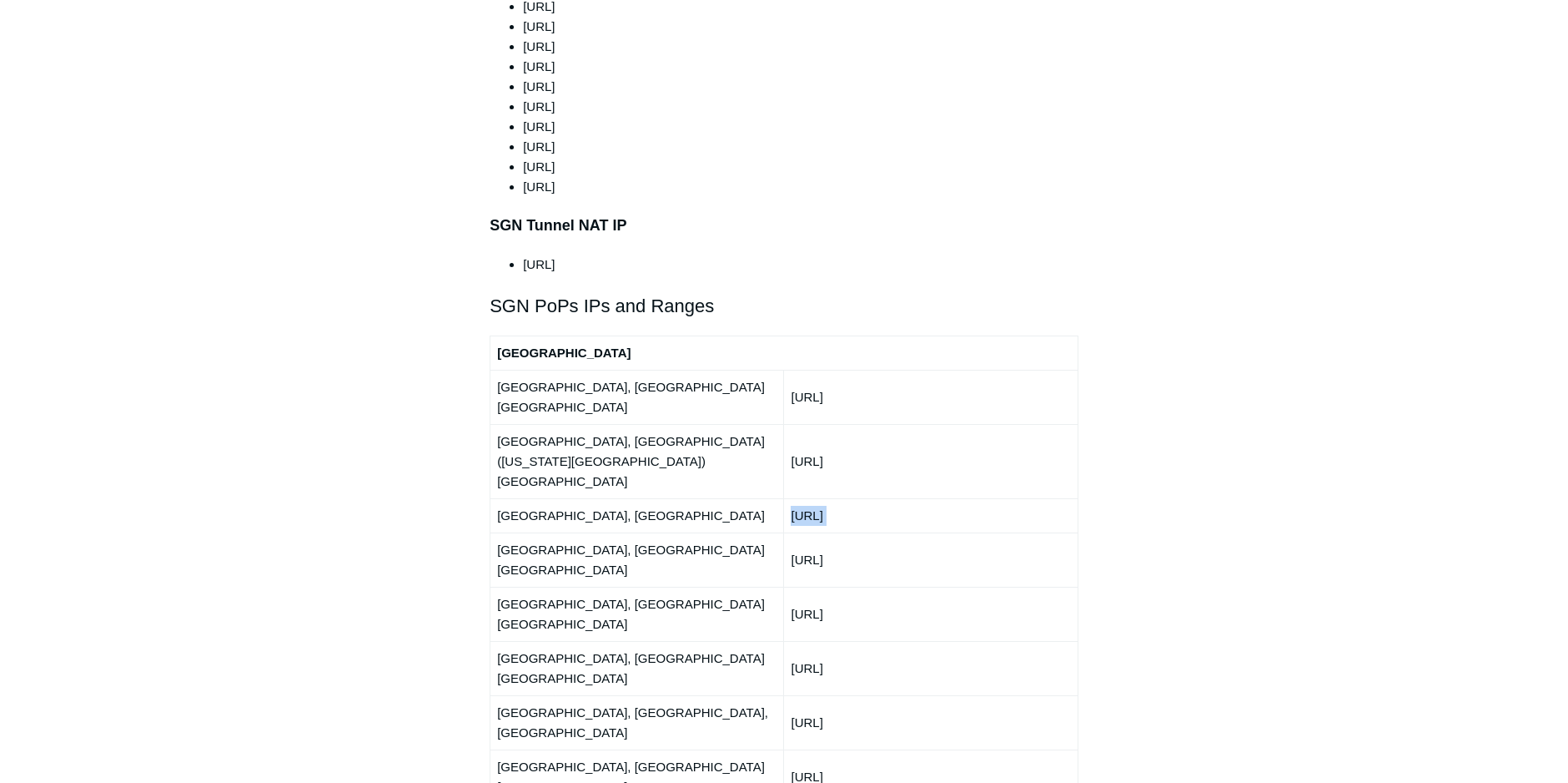
copy tbody "[URL]"
click at [811, 532] on td "[URL]" at bounding box center [931, 559] width 293 height 54
click at [812, 532] on td "[URL]" at bounding box center [931, 559] width 293 height 54
copy tbody "[URL]"
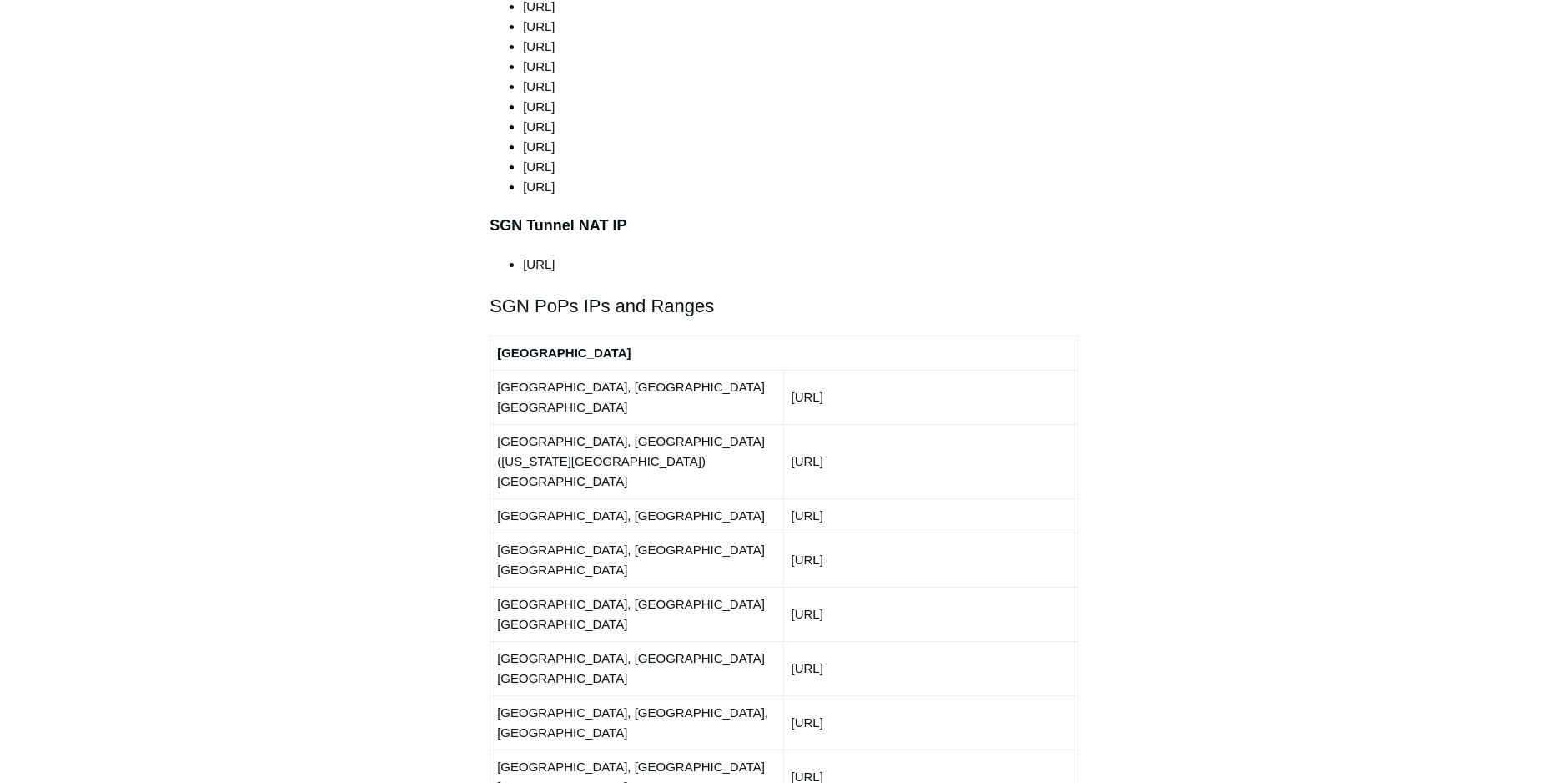
click at [813, 586] on td "[URL]" at bounding box center [931, 613] width 293 height 54
click at [812, 586] on td "[URL]" at bounding box center [931, 613] width 293 height 54
copy tbody "[URL]"
click at [838, 641] on td "[URL]" at bounding box center [931, 668] width 293 height 54
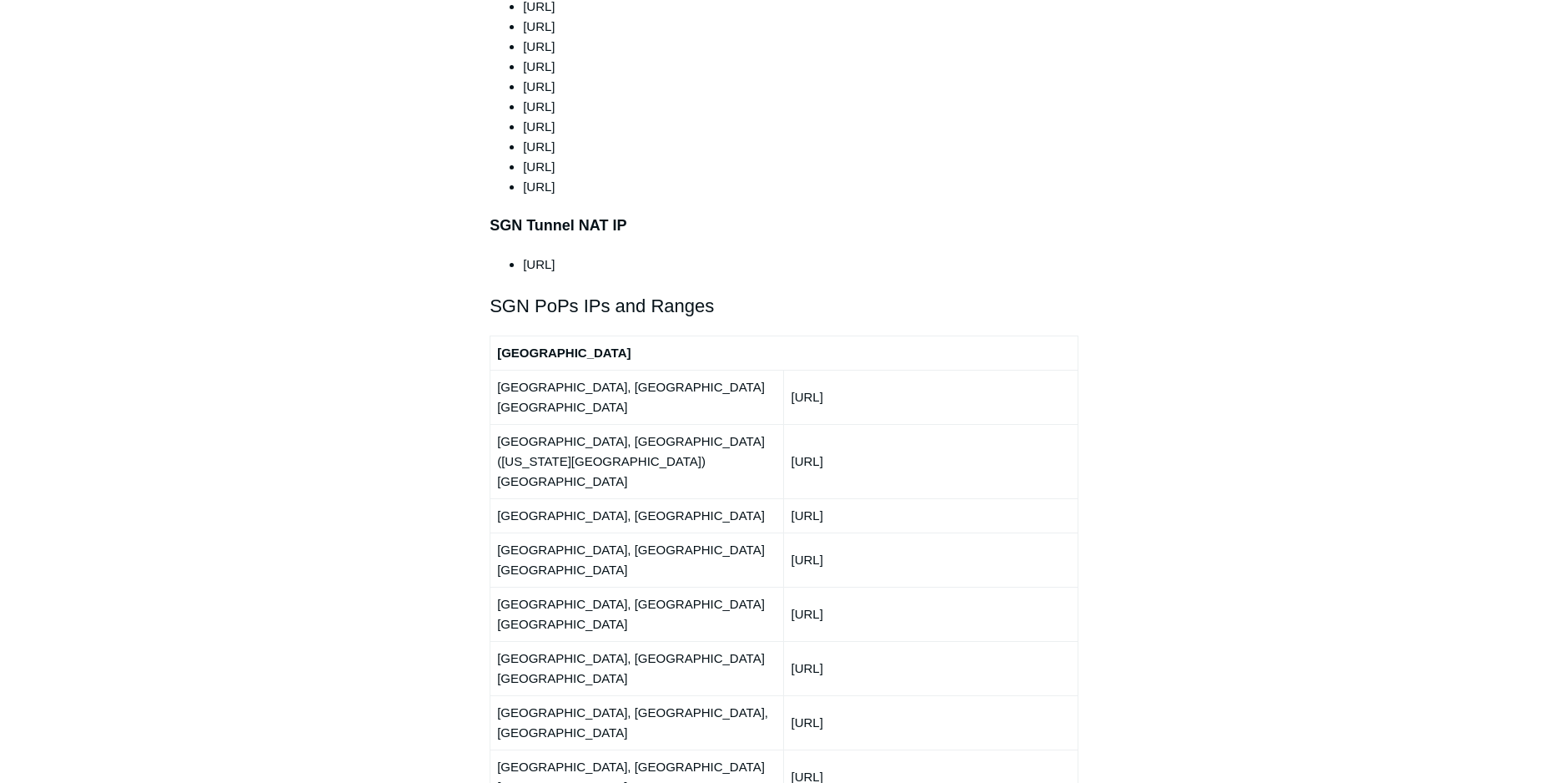
click at [838, 641] on td "[URL]" at bounding box center [931, 668] width 293 height 54
click at [845, 695] on td "[URL]" at bounding box center [931, 722] width 293 height 54
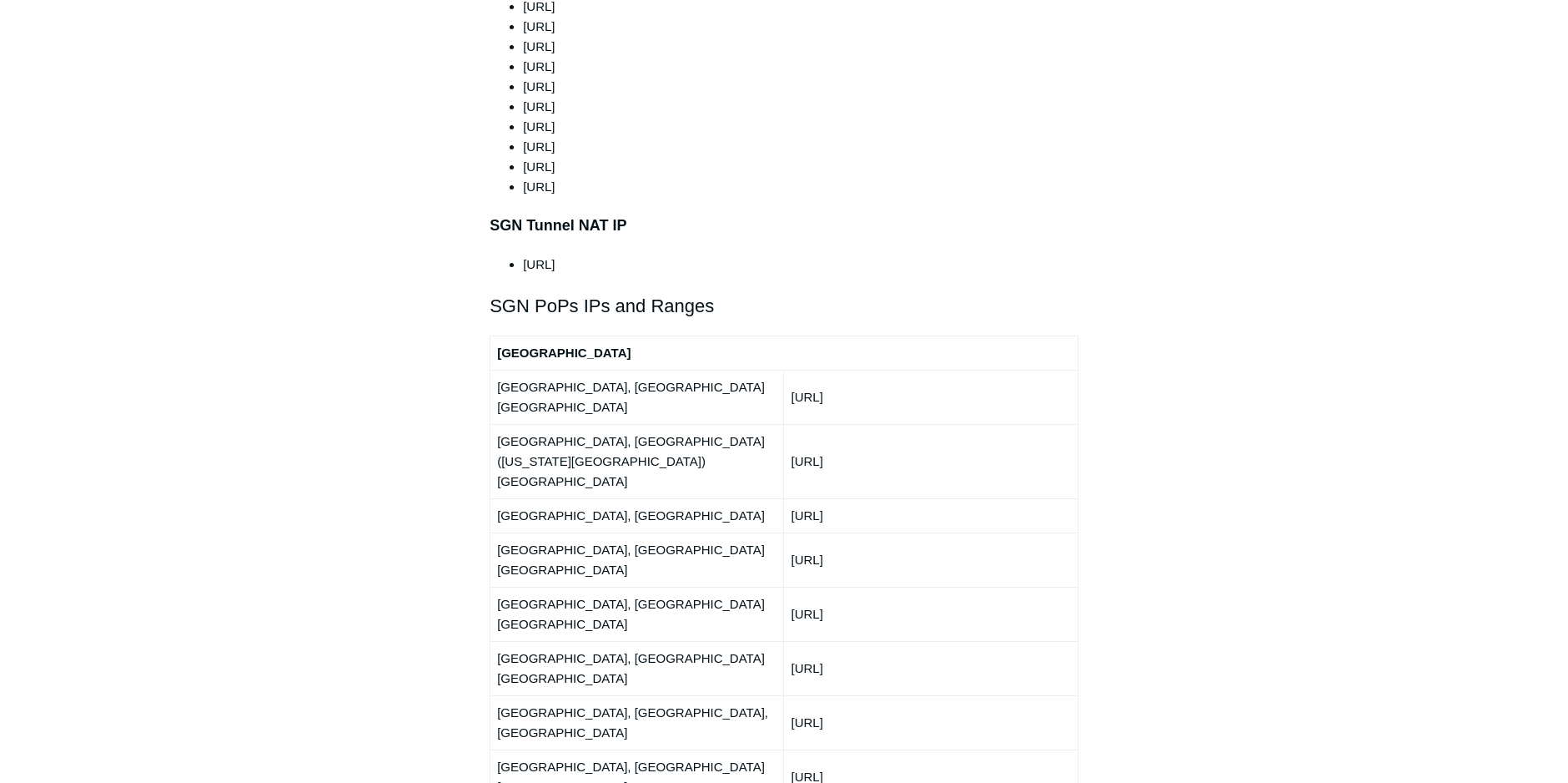
click at [804, 749] on td "[URL]" at bounding box center [931, 776] width 293 height 54
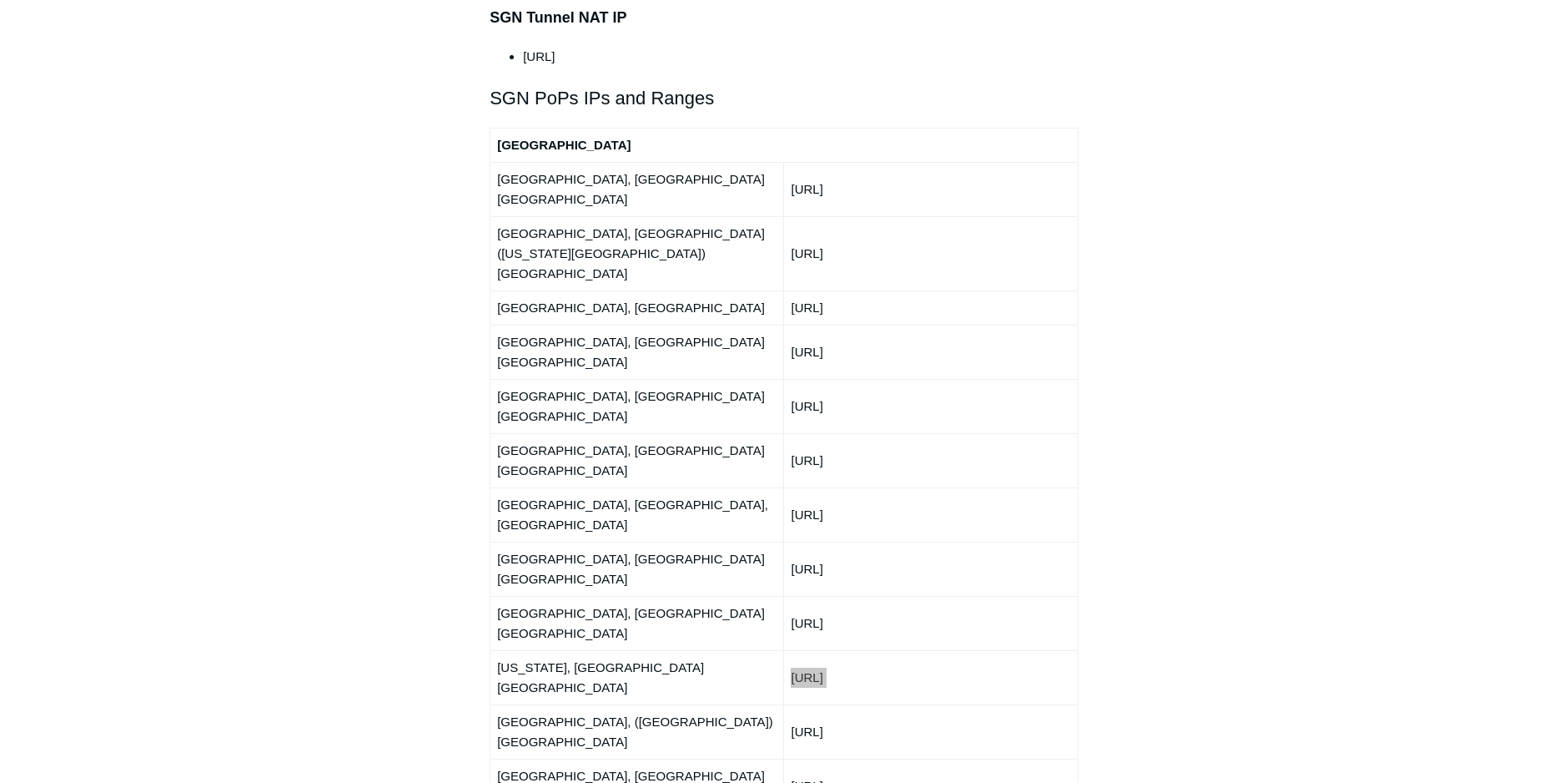
scroll to position [2003, 0]
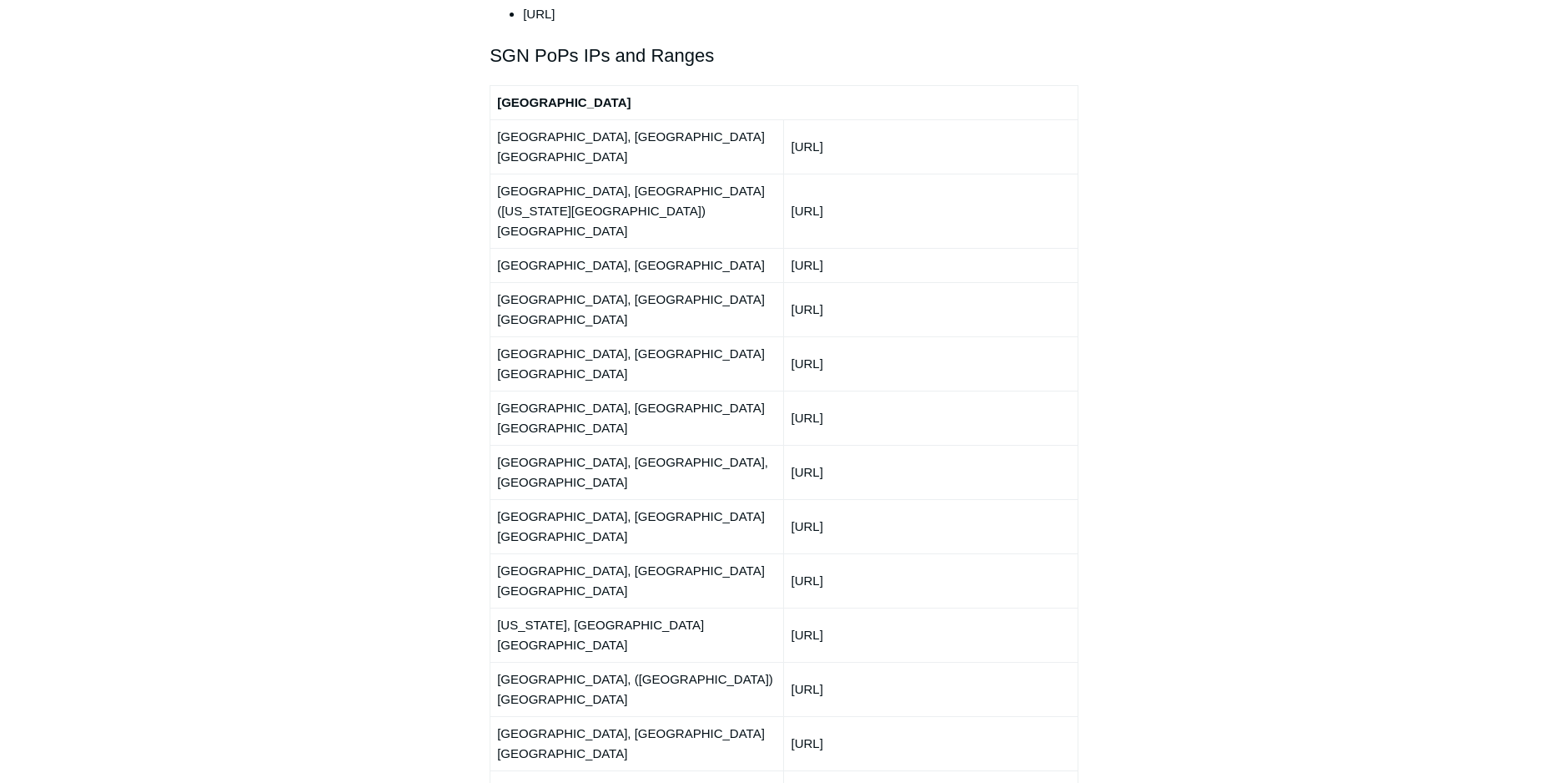
click at [832, 662] on td "[URL]" at bounding box center [931, 689] width 293 height 54
click at [825, 716] on td "[URL]" at bounding box center [931, 743] width 293 height 54
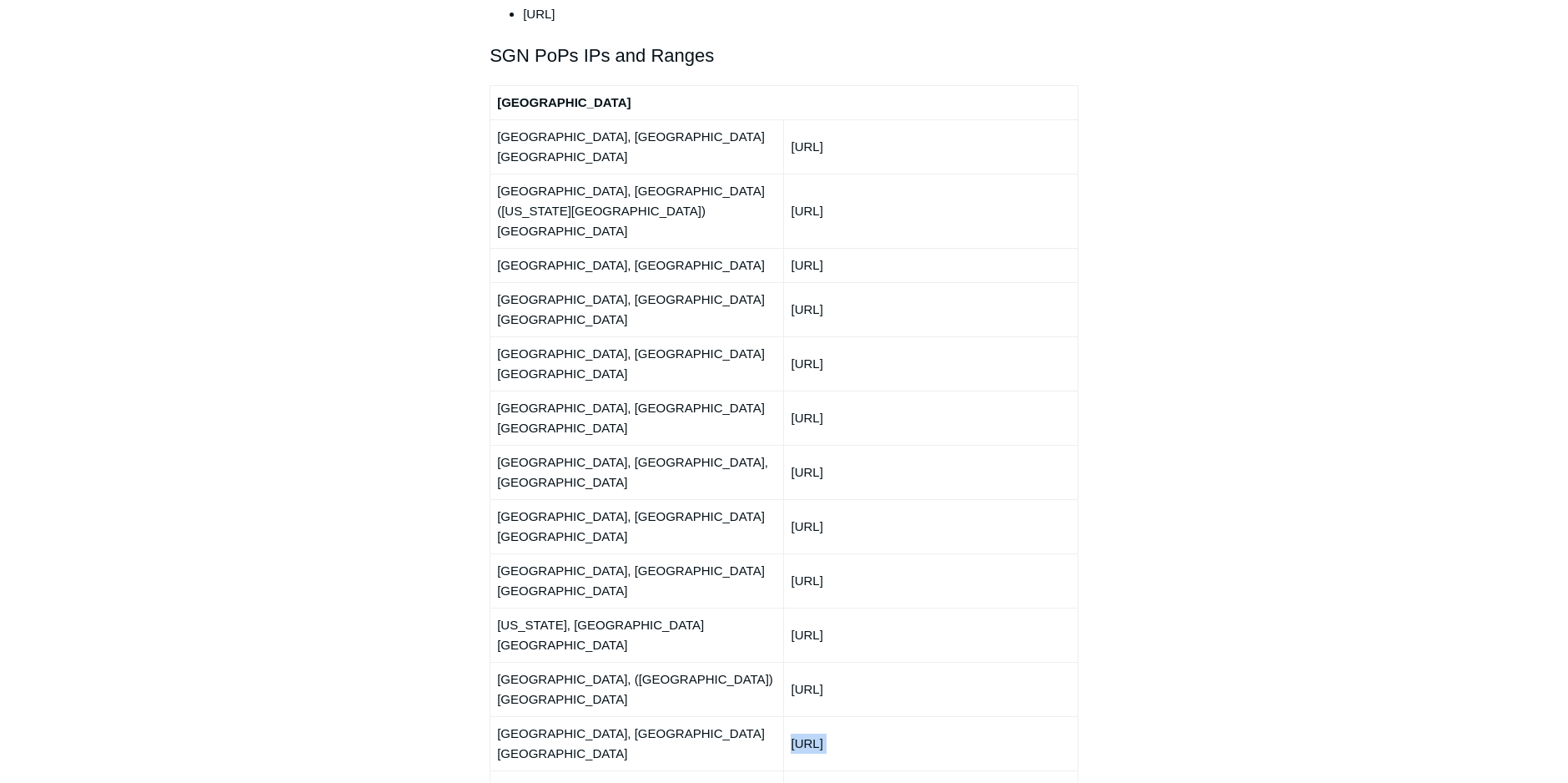
click at [825, 716] on td "[URL]" at bounding box center [931, 743] width 293 height 54
click at [834, 770] on td "[URL]" at bounding box center [931, 797] width 293 height 54
drag, startPoint x: 834, startPoint y: 510, endPoint x: 812, endPoint y: 510, distance: 22.0
click at [834, 770] on td "[URL]" at bounding box center [931, 797] width 293 height 54
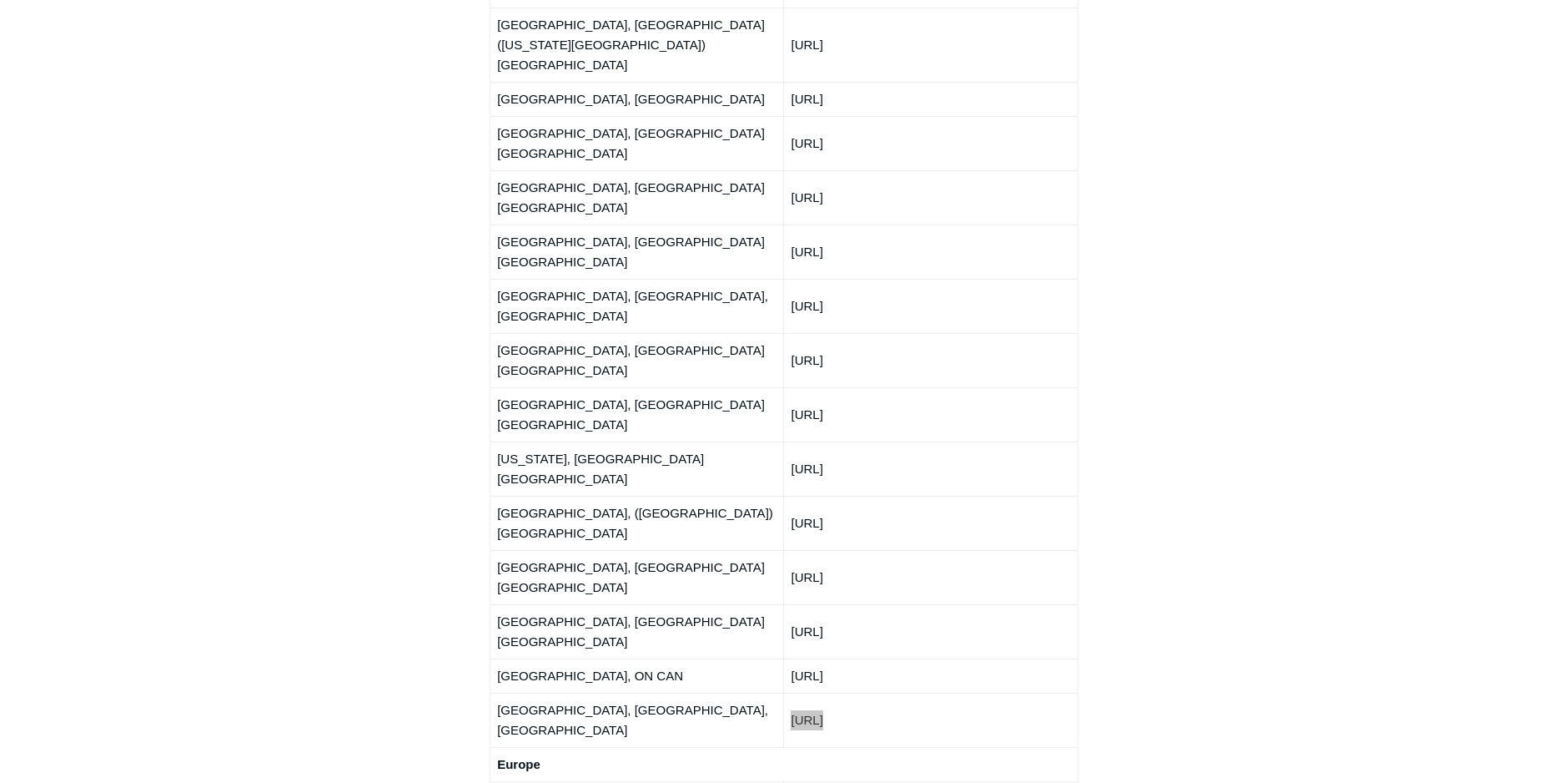
scroll to position [2170, 0]
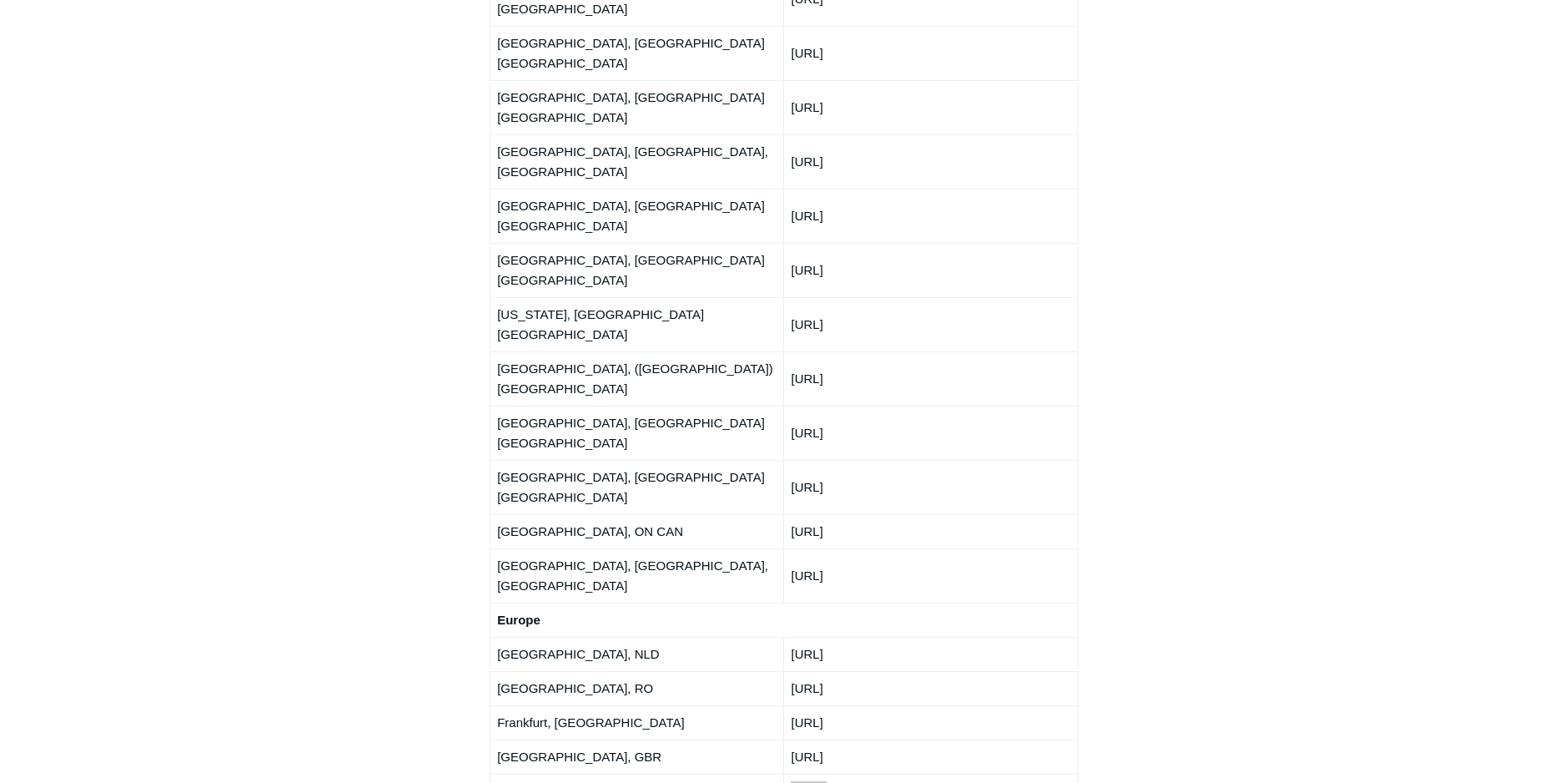
scroll to position [2337, 0]
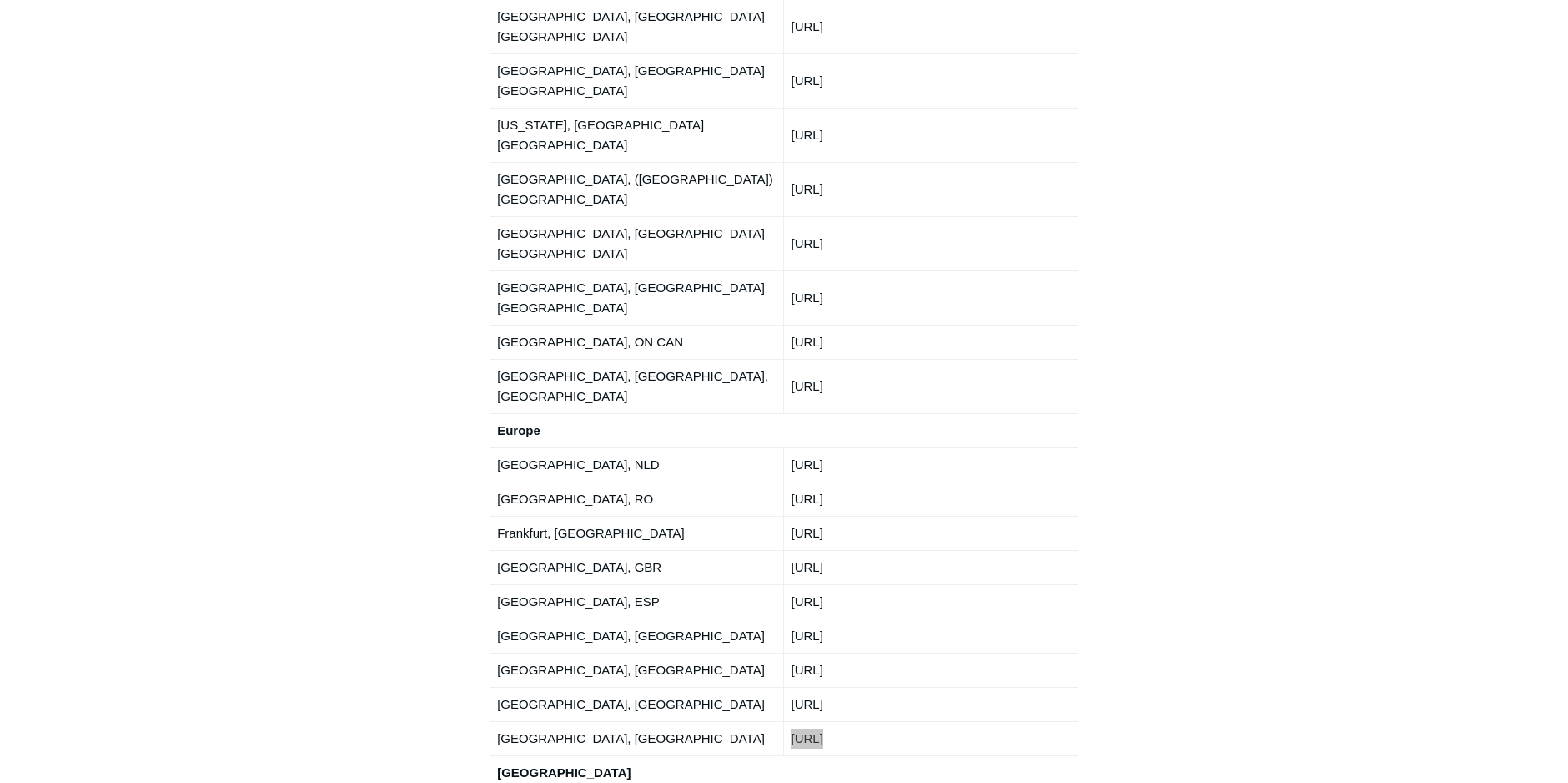
scroll to position [2504, 0]
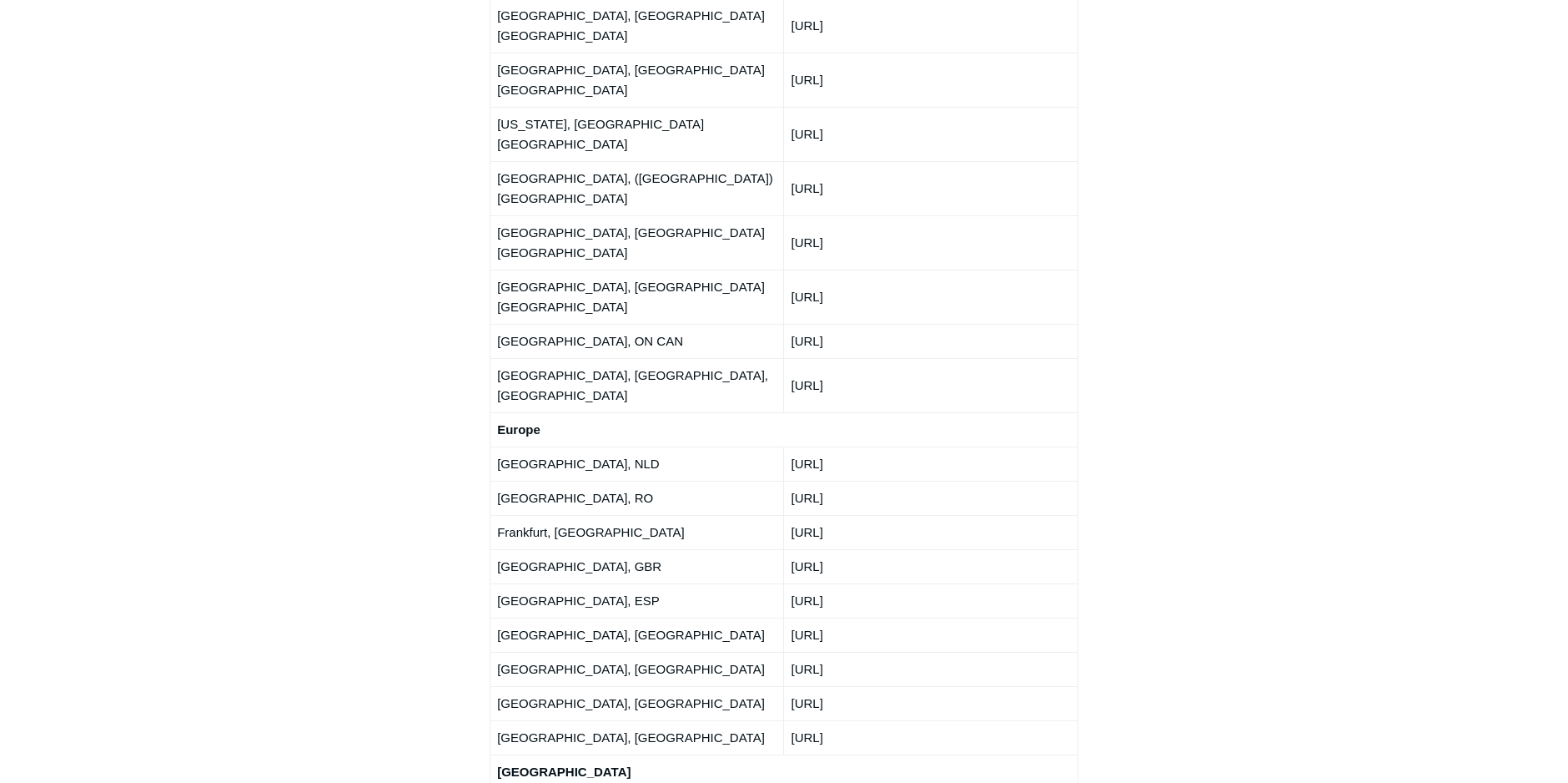
drag, startPoint x: 794, startPoint y: 591, endPoint x: 878, endPoint y: 587, distance: 84.1
drag, startPoint x: 894, startPoint y: 586, endPoint x: 982, endPoint y: 599, distance: 89.0
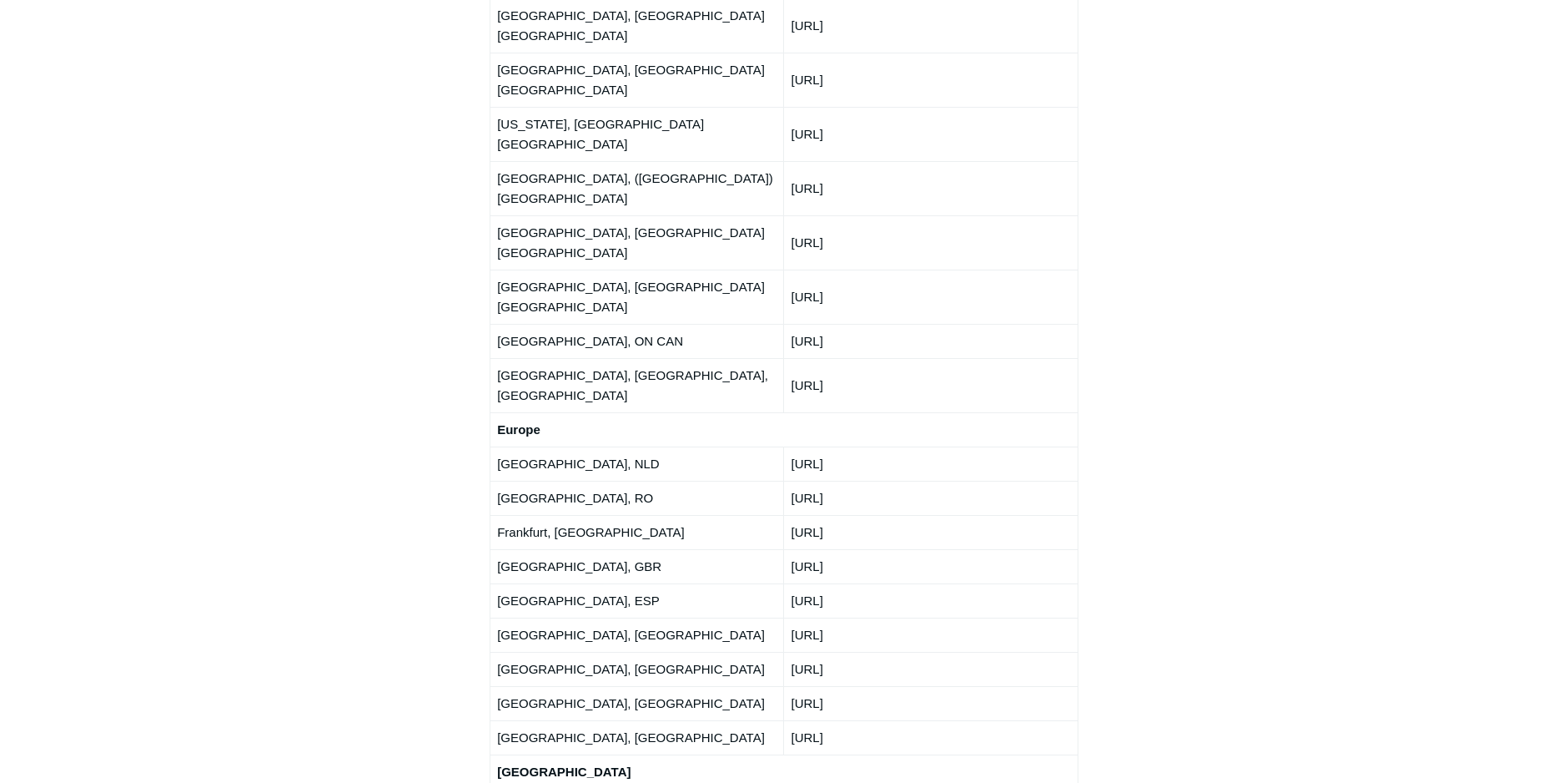
drag, startPoint x: 790, startPoint y: 618, endPoint x: 895, endPoint y: 629, distance: 105.6
drag, startPoint x: 791, startPoint y: 655, endPoint x: 870, endPoint y: 665, distance: 79.6
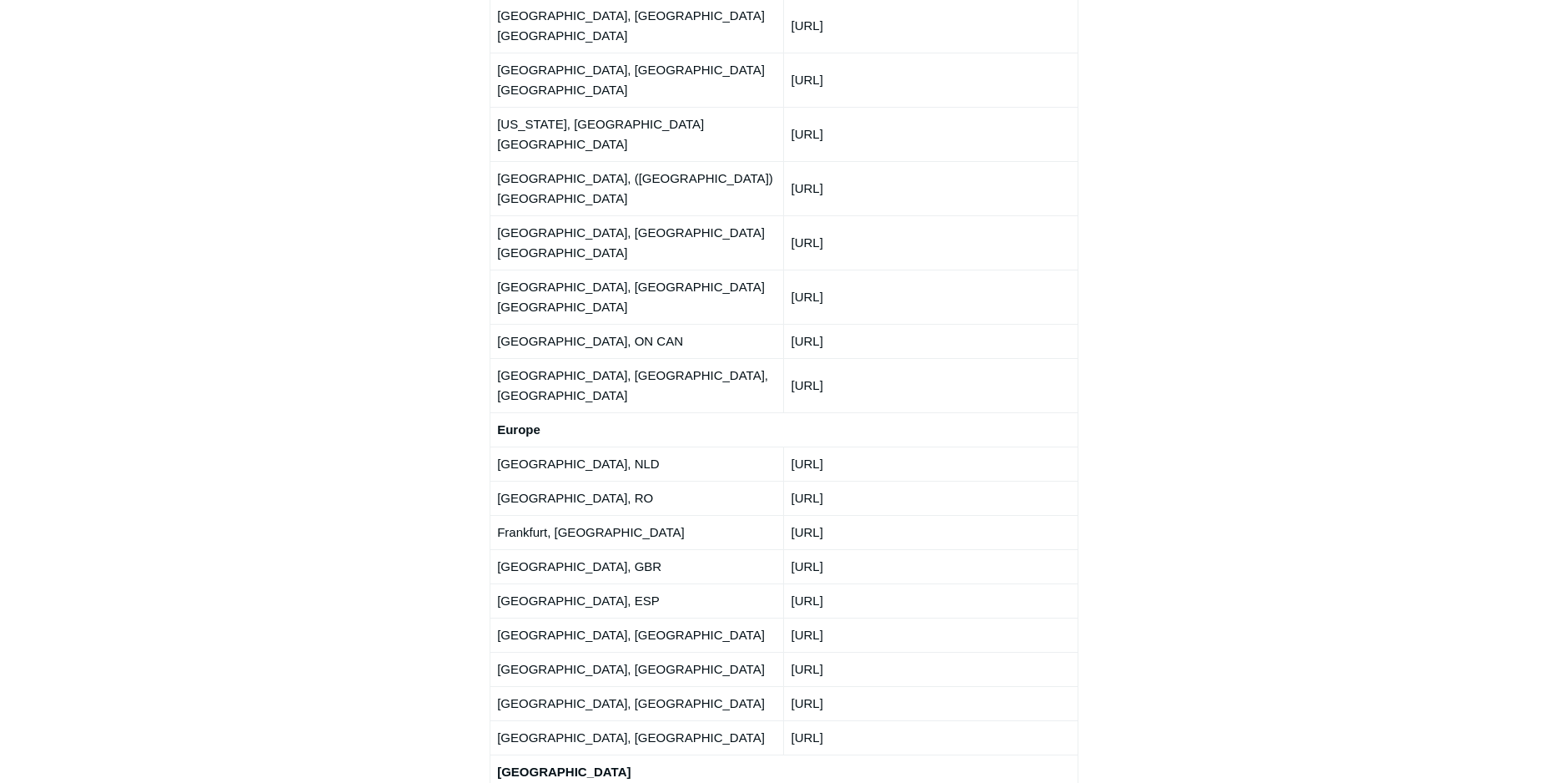
drag, startPoint x: 837, startPoint y: 736, endPoint x: 838, endPoint y: 727, distance: 9.1
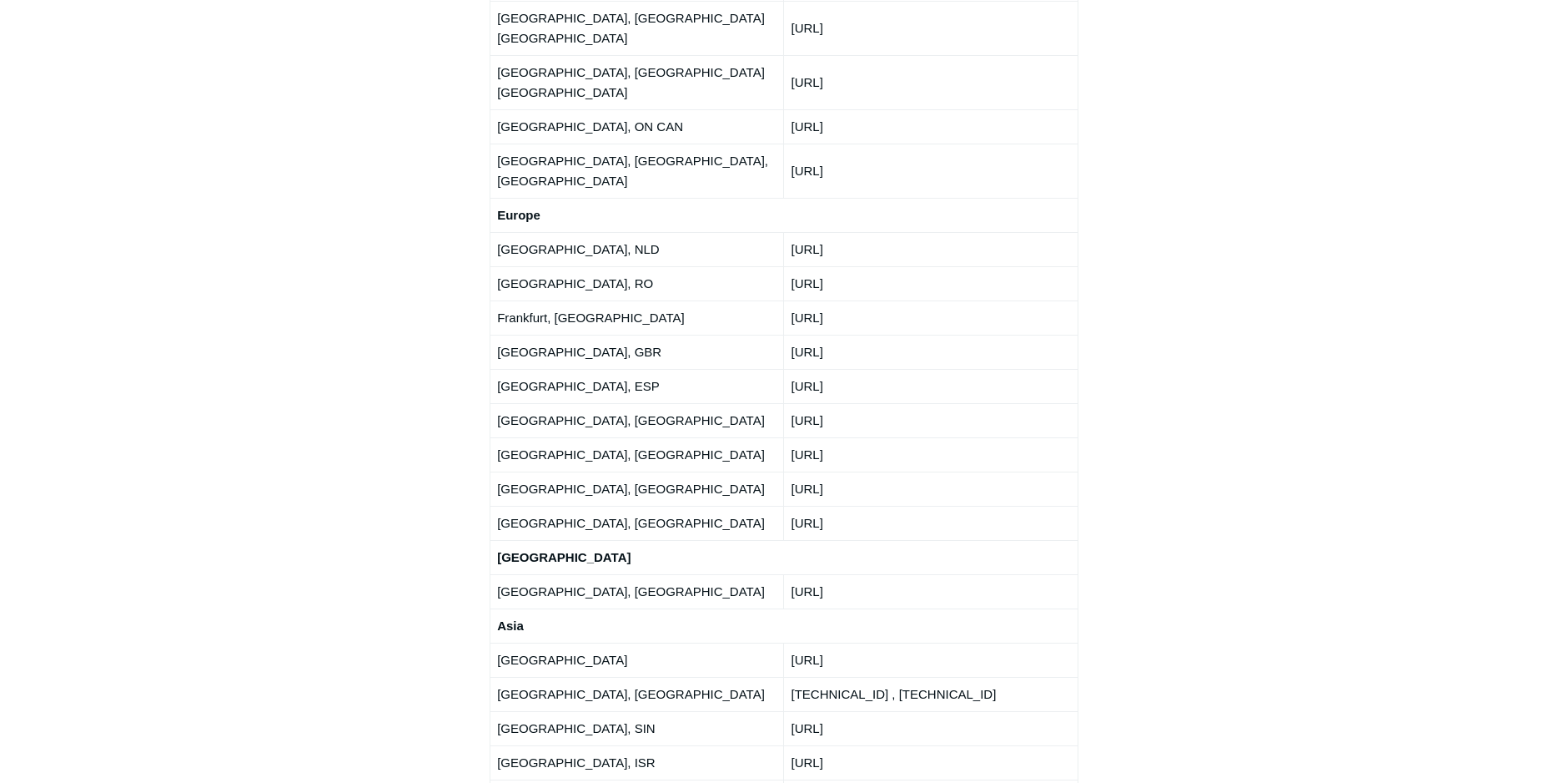
scroll to position [2754, 0]
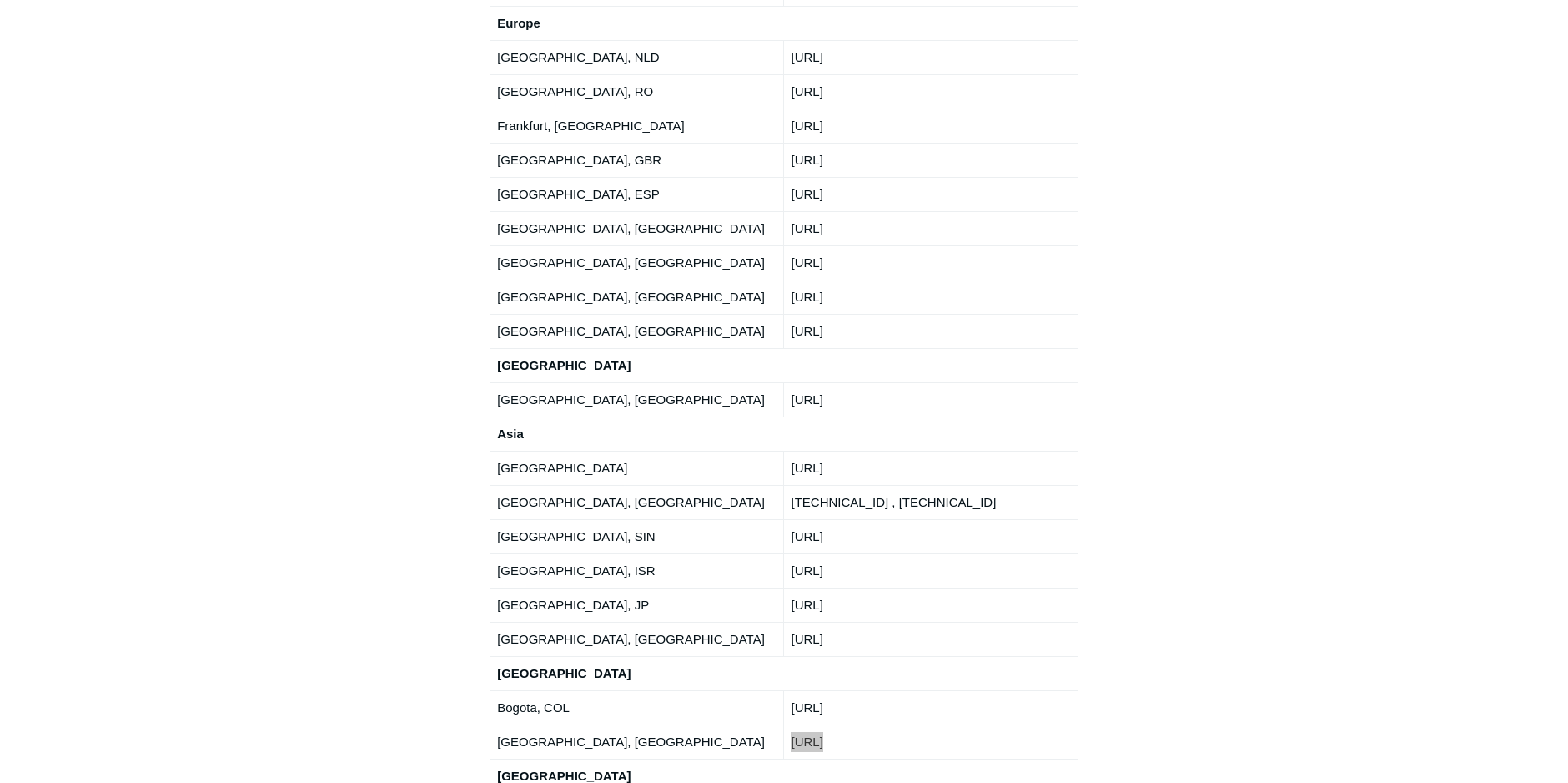
scroll to position [2921, 0]
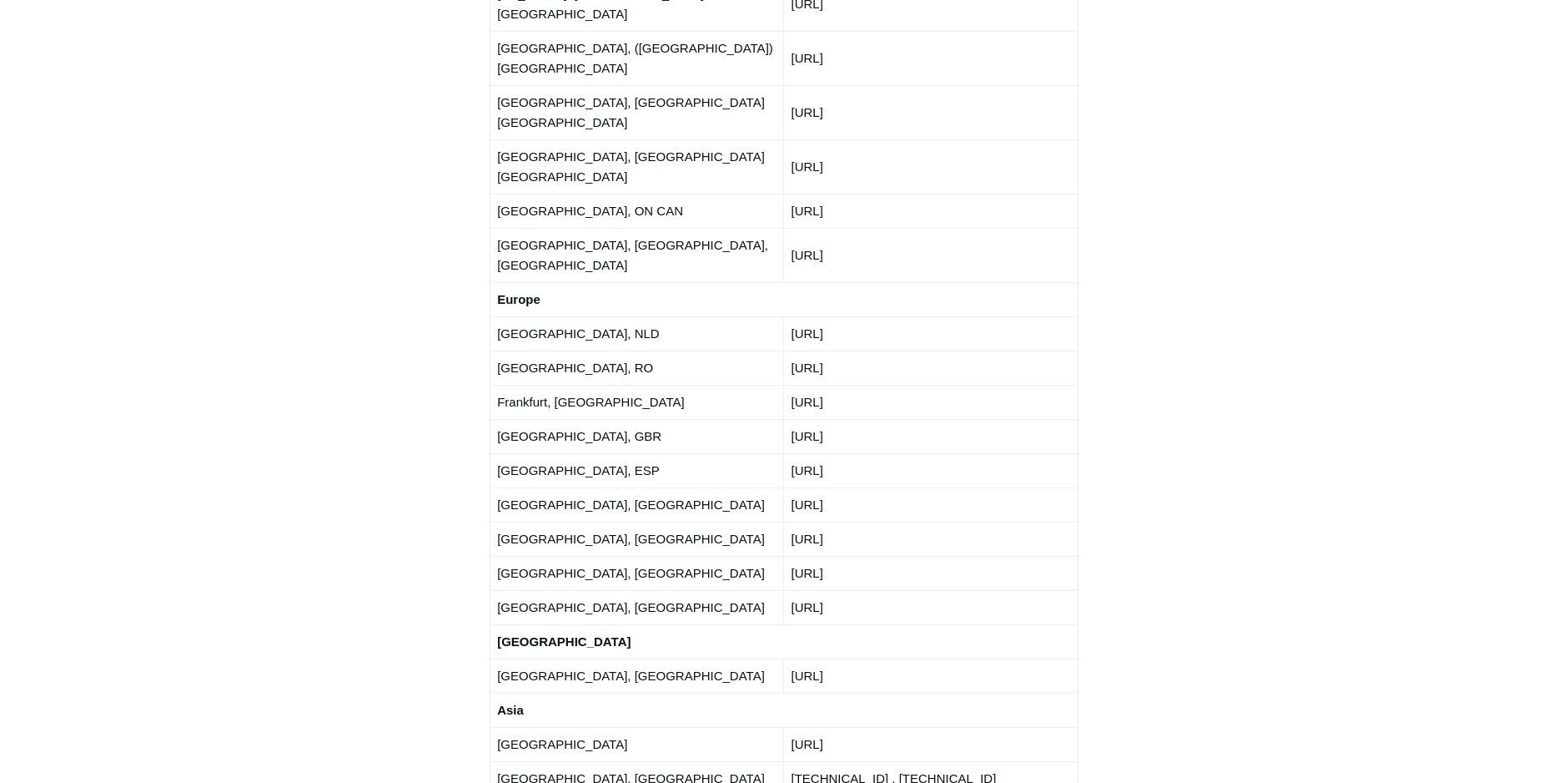
scroll to position [2504, 0]
